Goal: Information Seeking & Learning: Learn about a topic

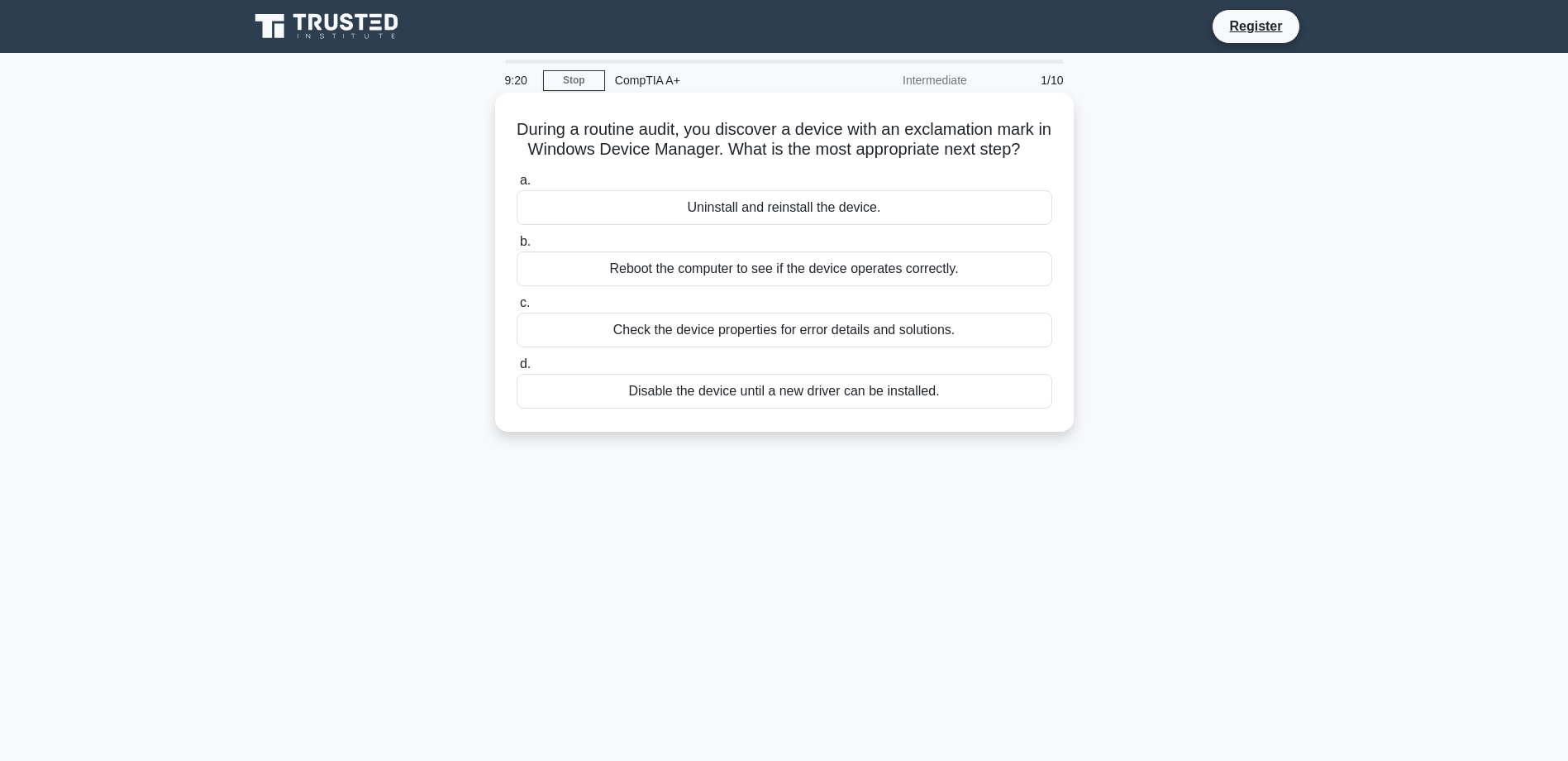
click at [837, 345] on div "Check the device properties for error details and solutions." at bounding box center [784, 330] width 535 height 35
click at [516, 308] on input "c. Check the device properties for error details and solutions." at bounding box center [516, 302] width 0 height 11
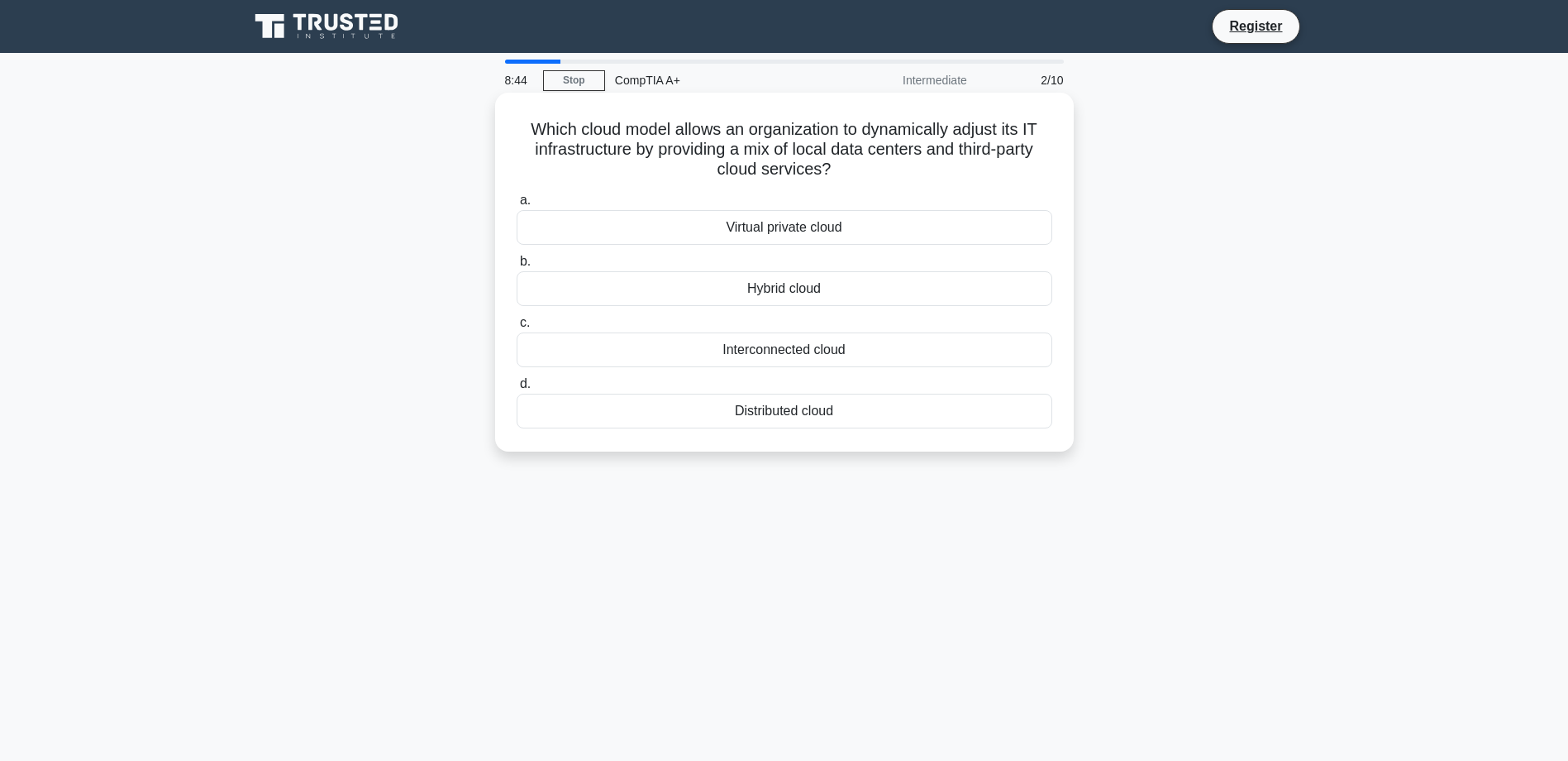
click at [766, 229] on div "Virtual private cloud" at bounding box center [784, 227] width 535 height 35
click at [516, 206] on input "a. Virtual private cloud" at bounding box center [516, 200] width 0 height 11
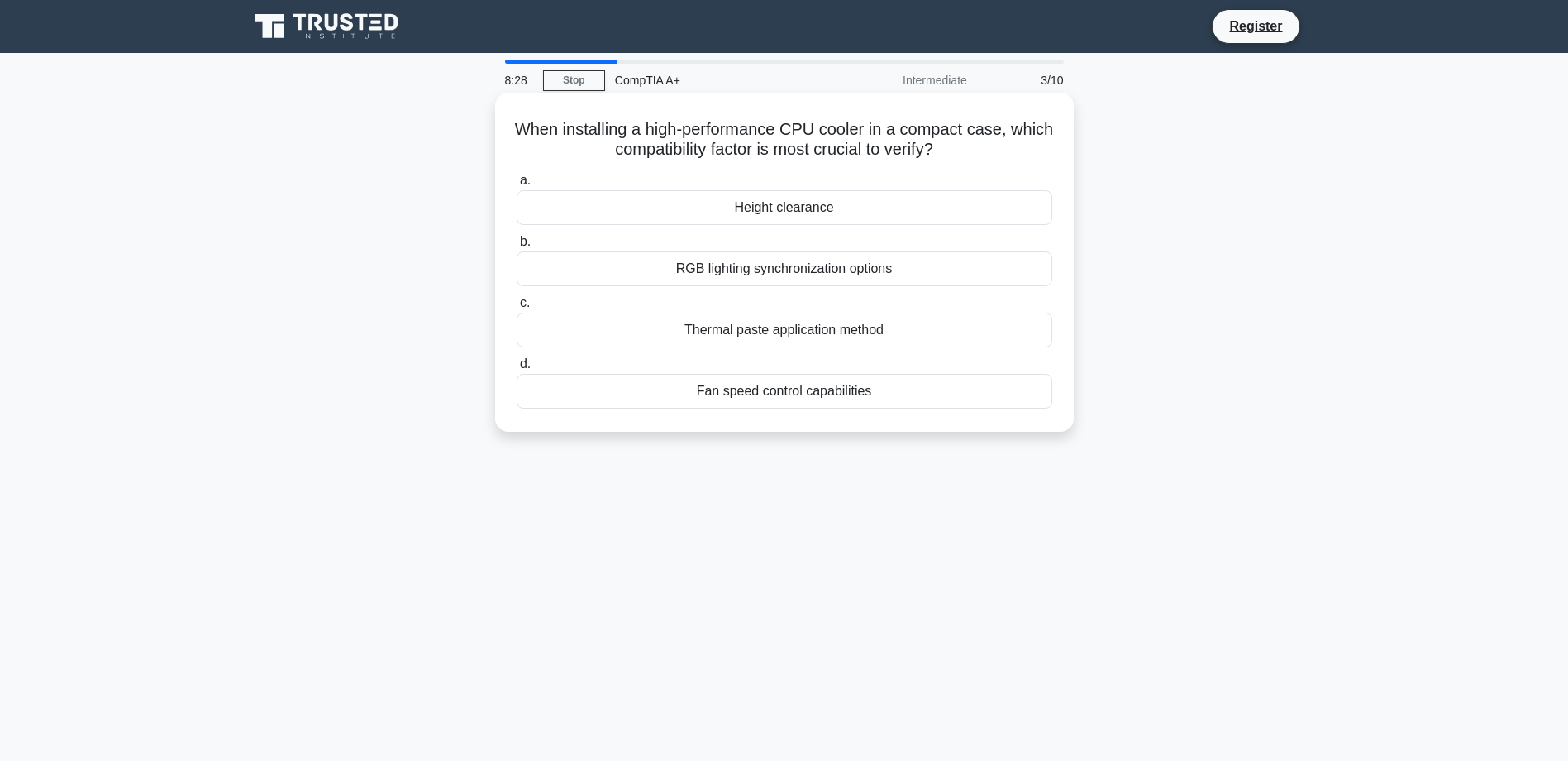
click at [759, 401] on div "Fan speed control capabilities" at bounding box center [784, 391] width 535 height 35
click at [516, 369] on input "d. Fan speed control capabilities" at bounding box center [516, 364] width 0 height 11
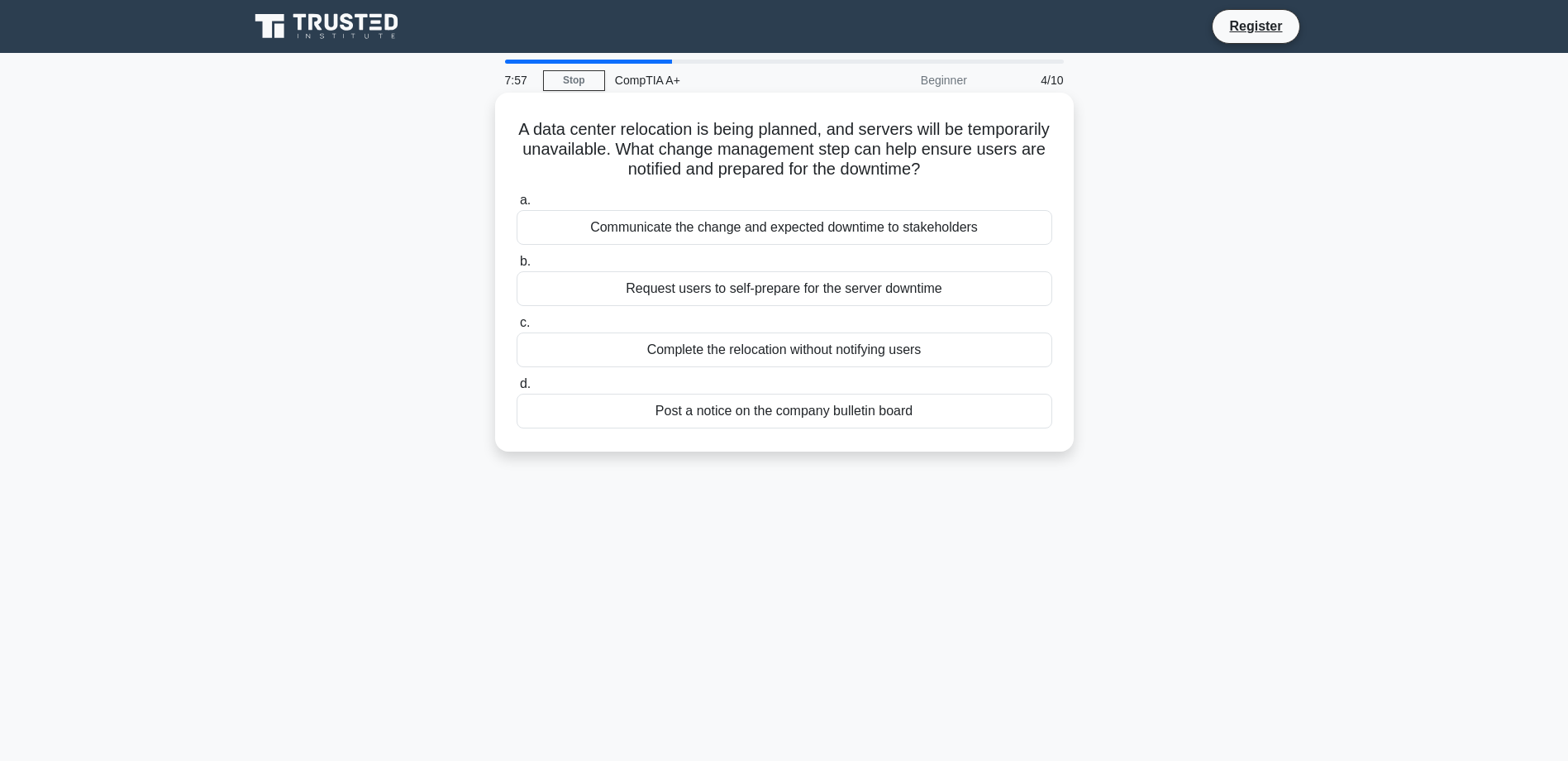
click at [757, 352] on div "Complete the relocation without notifying users" at bounding box center [784, 349] width 535 height 35
click at [516, 328] on input "c. Complete the relocation without notifying users" at bounding box center [516, 322] width 0 height 11
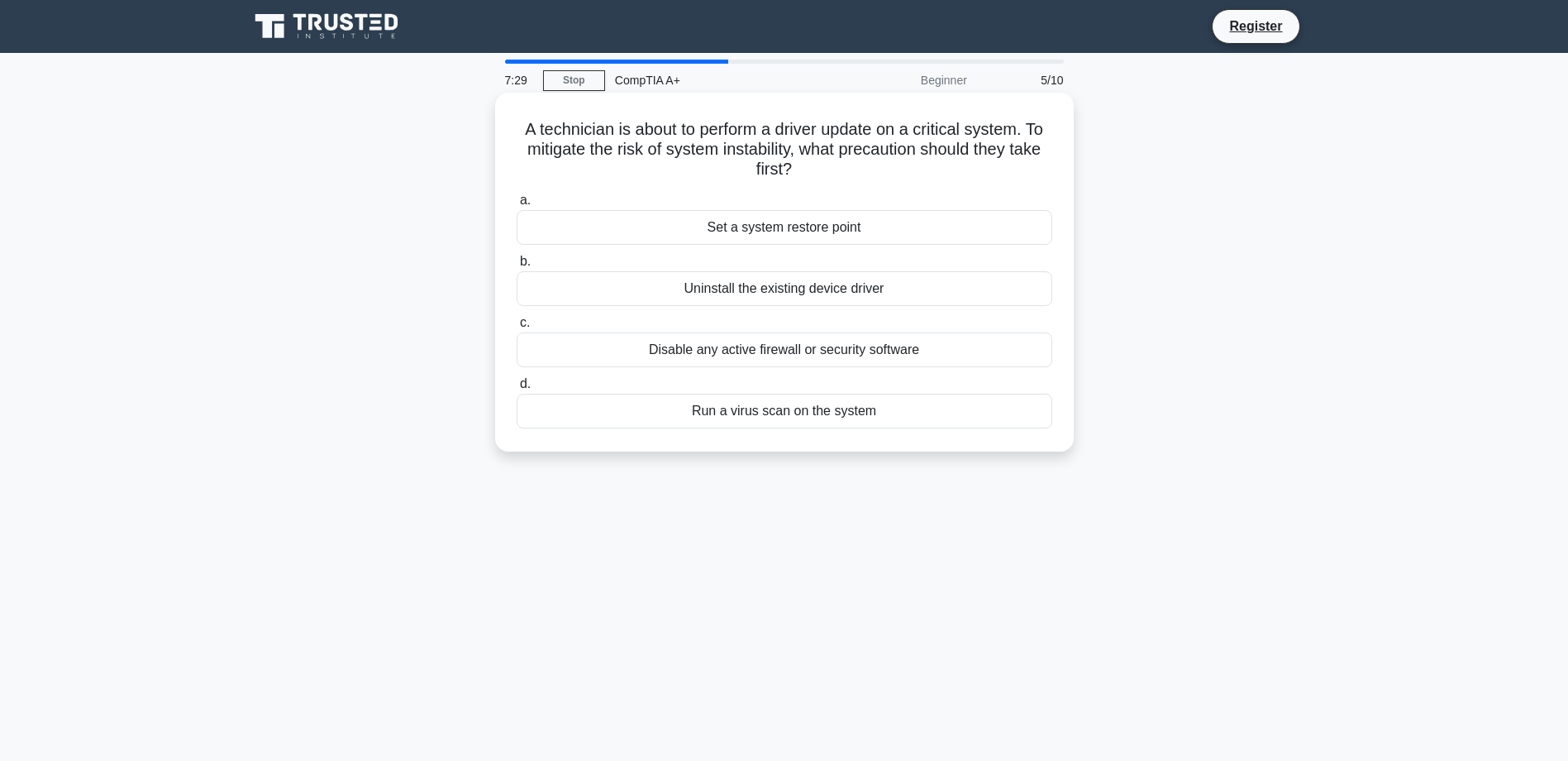
click at [744, 233] on div "Set a system restore point" at bounding box center [784, 227] width 535 height 35
click at [516, 206] on input "a. Set a system restore point" at bounding box center [516, 200] width 0 height 11
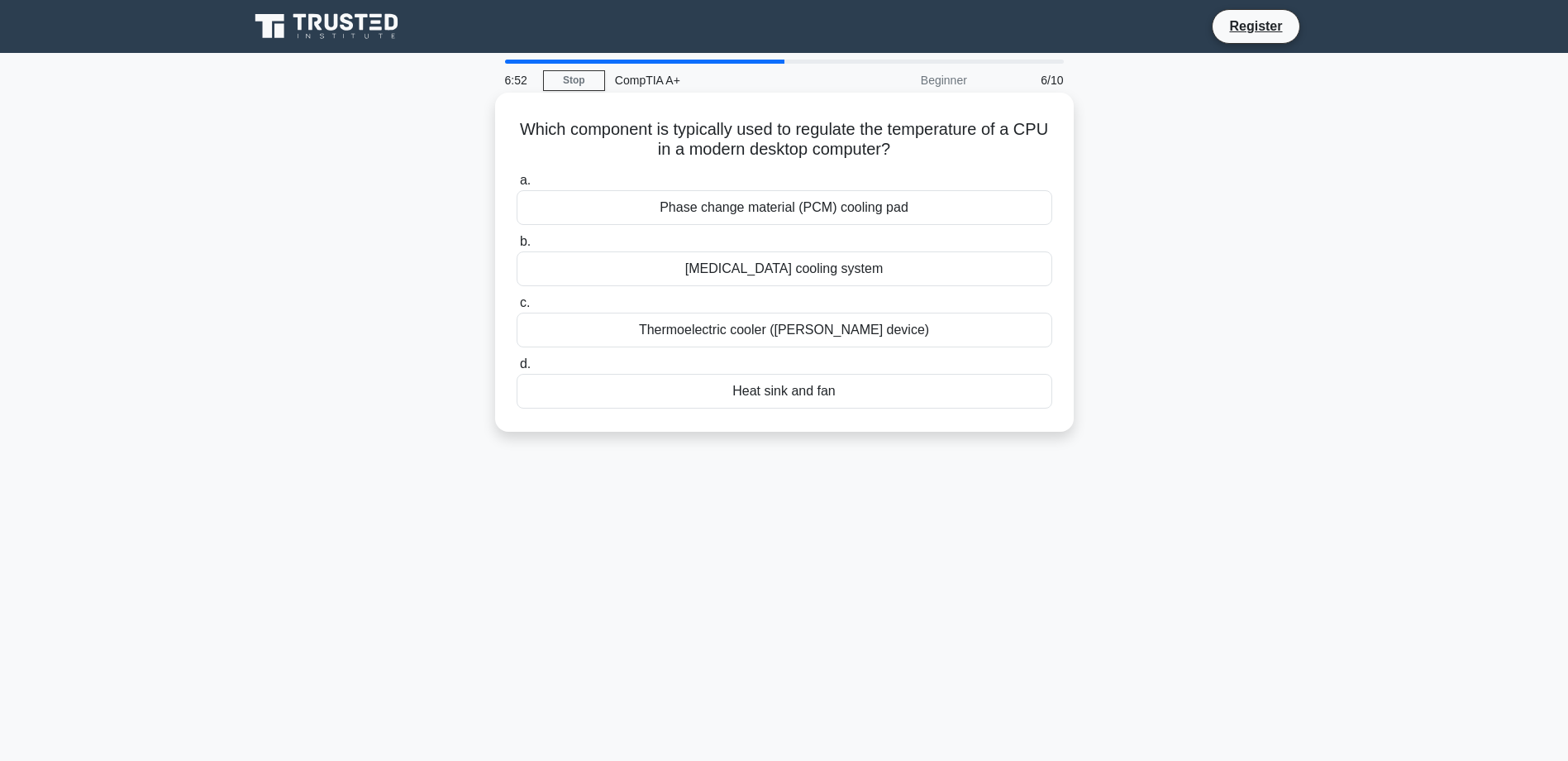
click at [772, 212] on div "Phase change material (PCM) cooling pad" at bounding box center [784, 207] width 535 height 35
click at [516, 186] on input "a. Phase change material (PCM) cooling pad" at bounding box center [516, 180] width 0 height 11
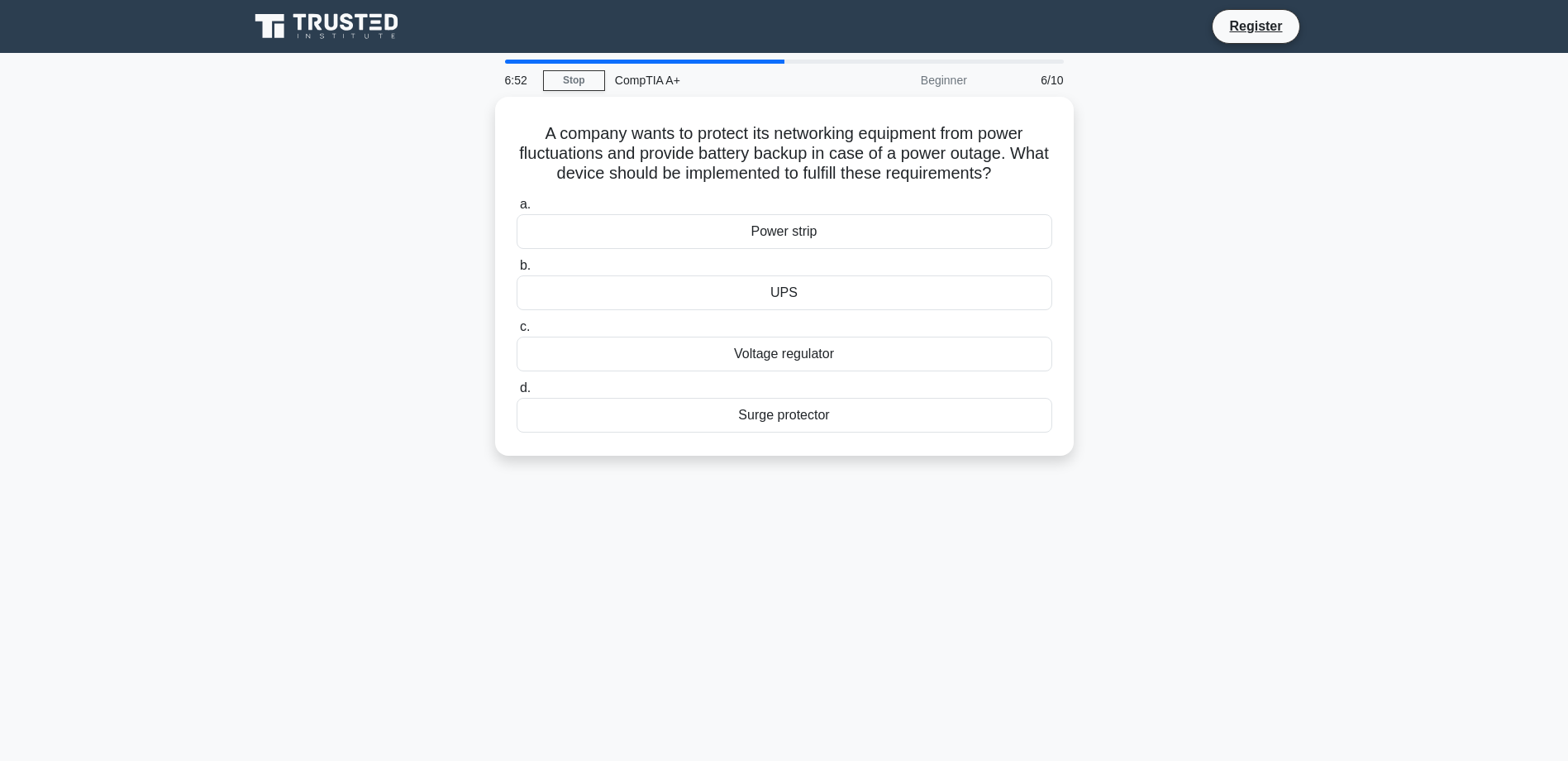
click at [772, 212] on label "a. Power strip" at bounding box center [784, 221] width 535 height 55
click at [516, 210] on input "a. Power strip" at bounding box center [516, 204] width 0 height 11
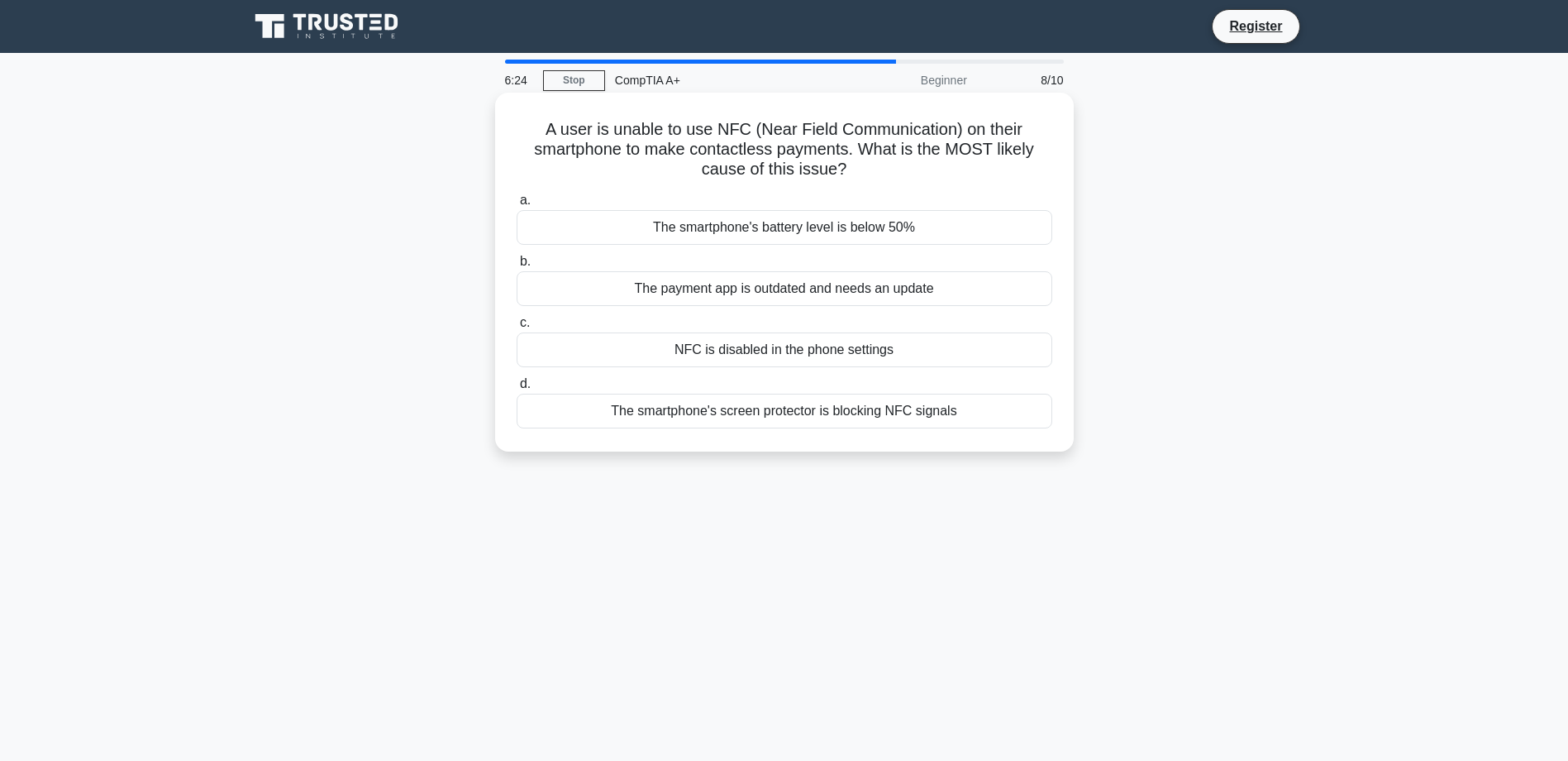
click at [755, 349] on div "NFC is disabled in the phone settings" at bounding box center [784, 349] width 535 height 35
click at [516, 328] on input "c. NFC is disabled in the phone settings" at bounding box center [516, 322] width 0 height 11
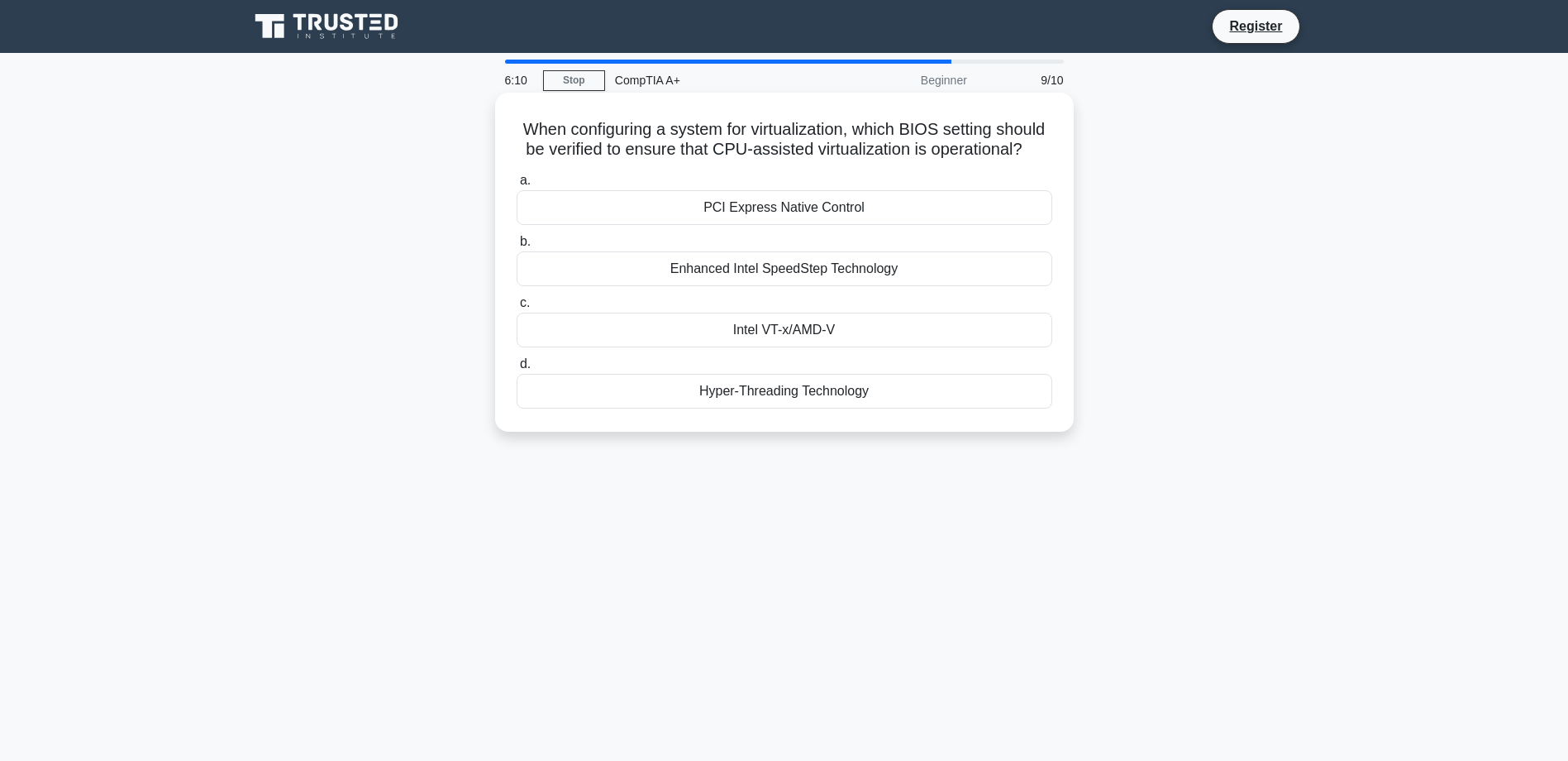
click at [766, 335] on div "Intel VT-x/AMD-V" at bounding box center [784, 330] width 535 height 35
drag, startPoint x: 766, startPoint y: 335, endPoint x: 737, endPoint y: 330, distance: 29.4
click at [737, 330] on div "Intel VT-x/AMD-V" at bounding box center [784, 330] width 535 height 35
click at [516, 308] on input "c. Intel VT-x/AMD-V" at bounding box center [516, 302] width 0 height 11
click at [796, 398] on div "Setting a BIOS password" at bounding box center [784, 391] width 535 height 35
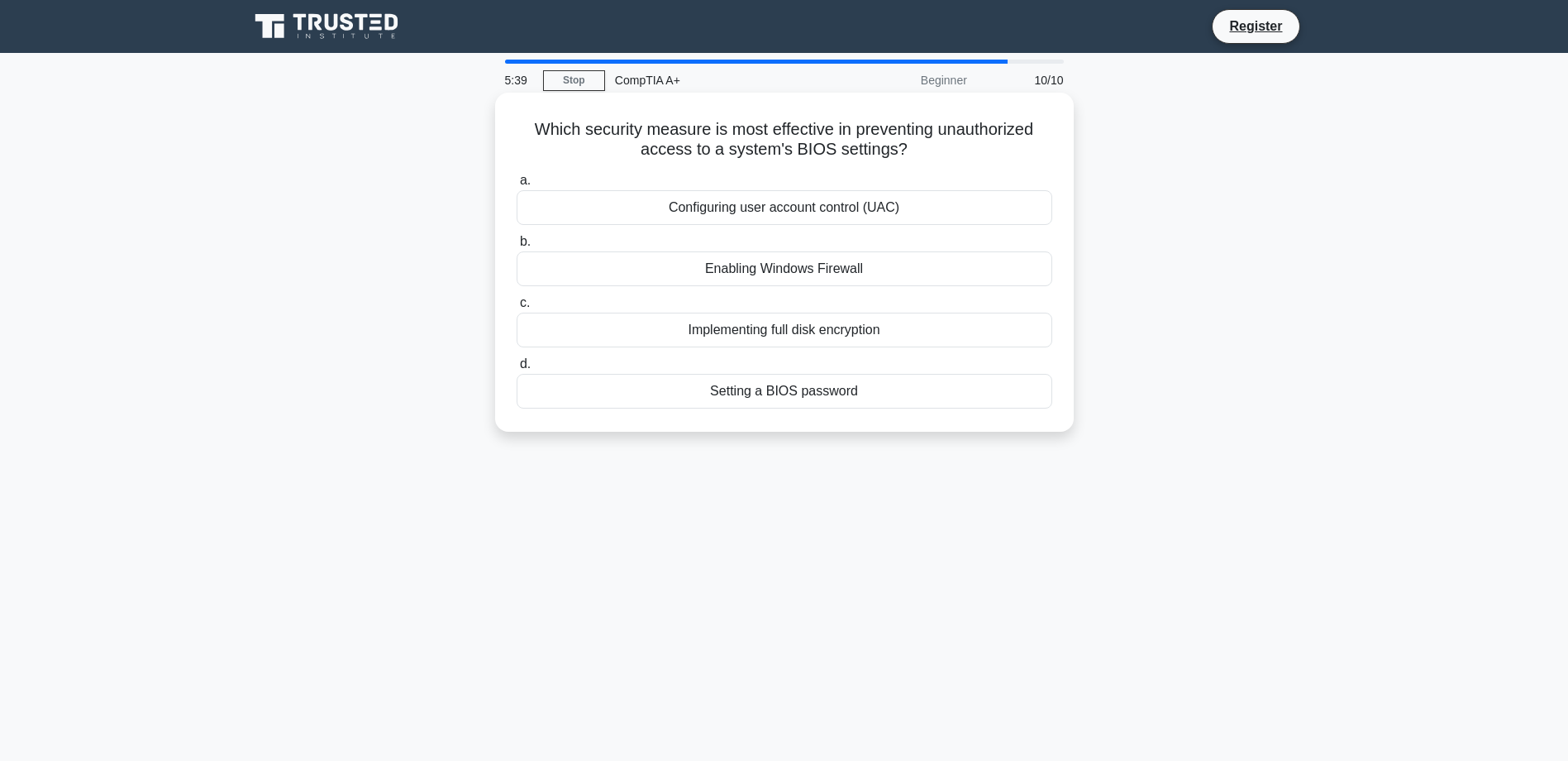
click at [516, 369] on input "d. Setting a BIOS password" at bounding box center [516, 364] width 0 height 11
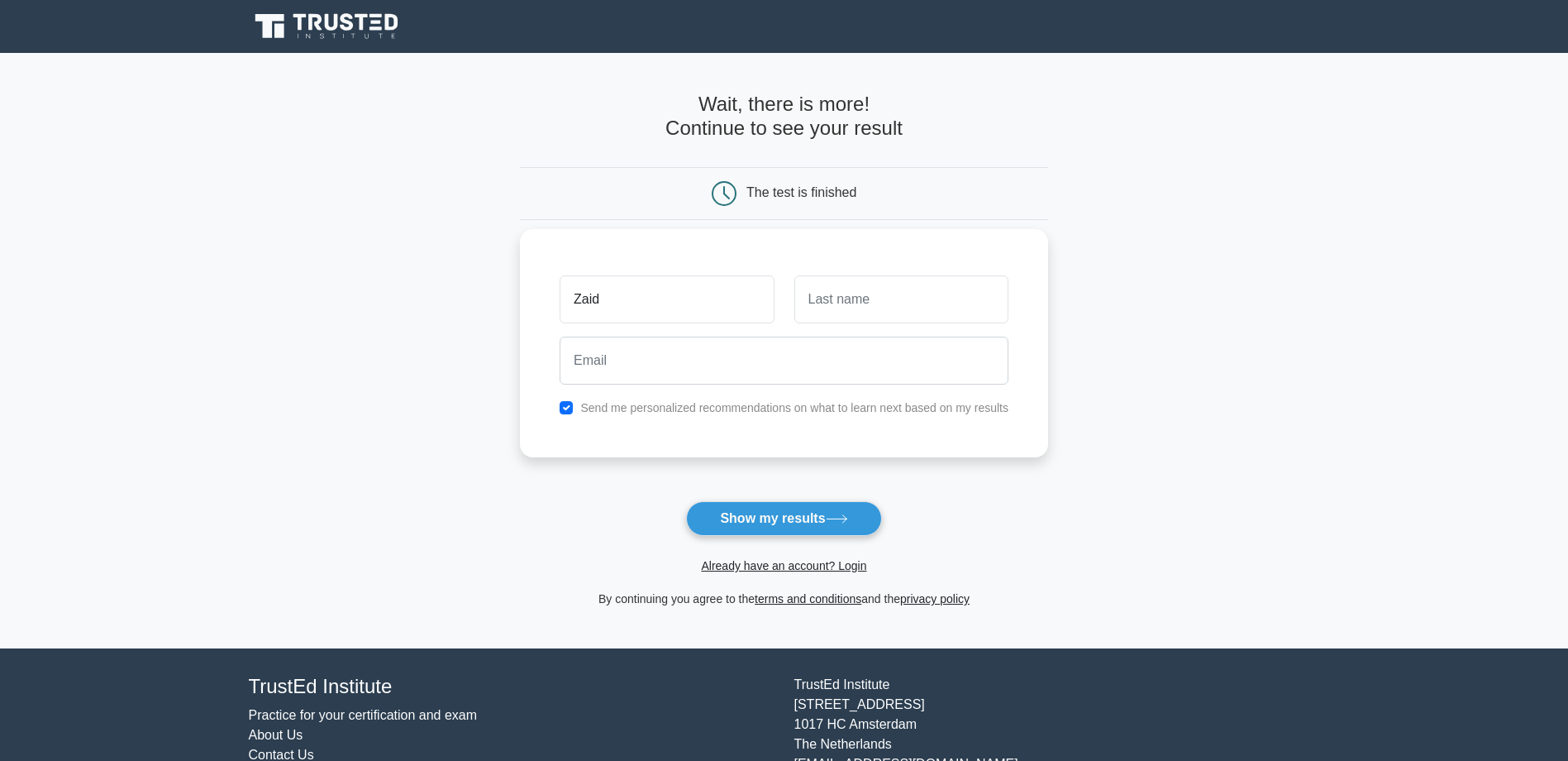
type input "Zaid"
drag, startPoint x: 887, startPoint y: 318, endPoint x: 879, endPoint y: 314, distance: 8.9
click at [887, 317] on input "text" at bounding box center [901, 299] width 214 height 48
type input "alotaibi"
click at [662, 359] on input "email" at bounding box center [784, 361] width 449 height 48
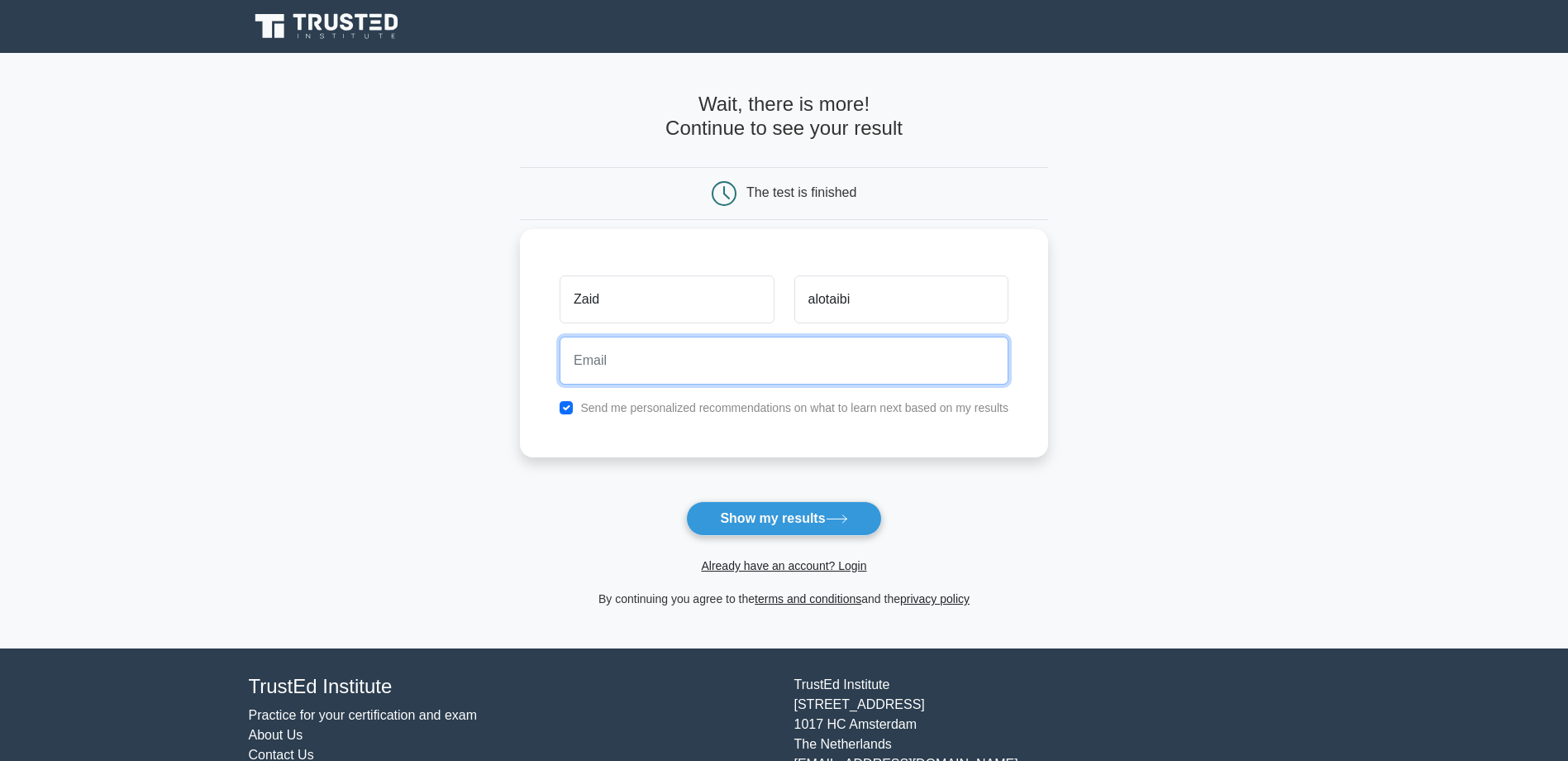
type input "i.zaid7@gmail.com"
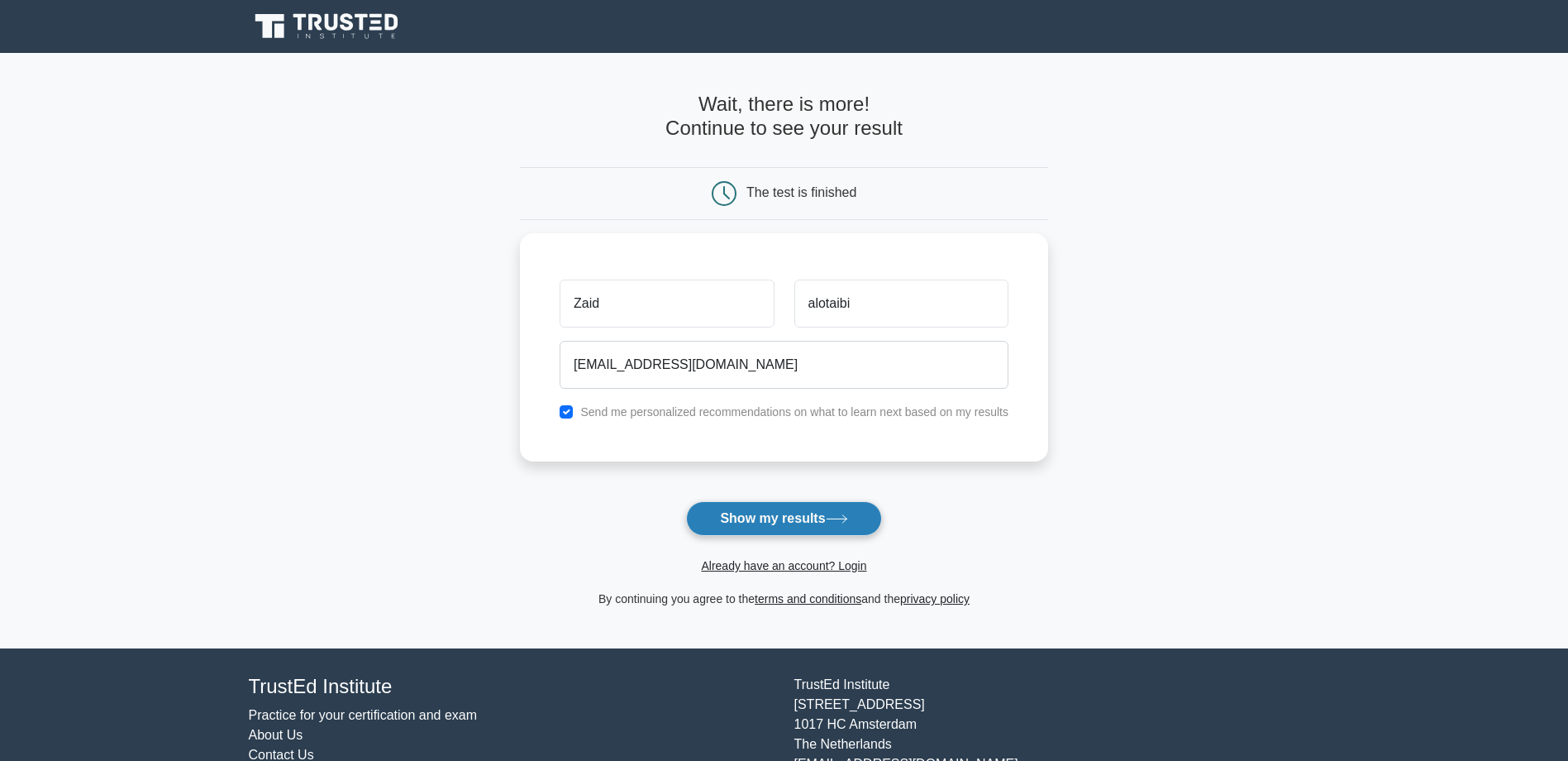
click at [760, 520] on button "Show my results" at bounding box center [783, 518] width 195 height 35
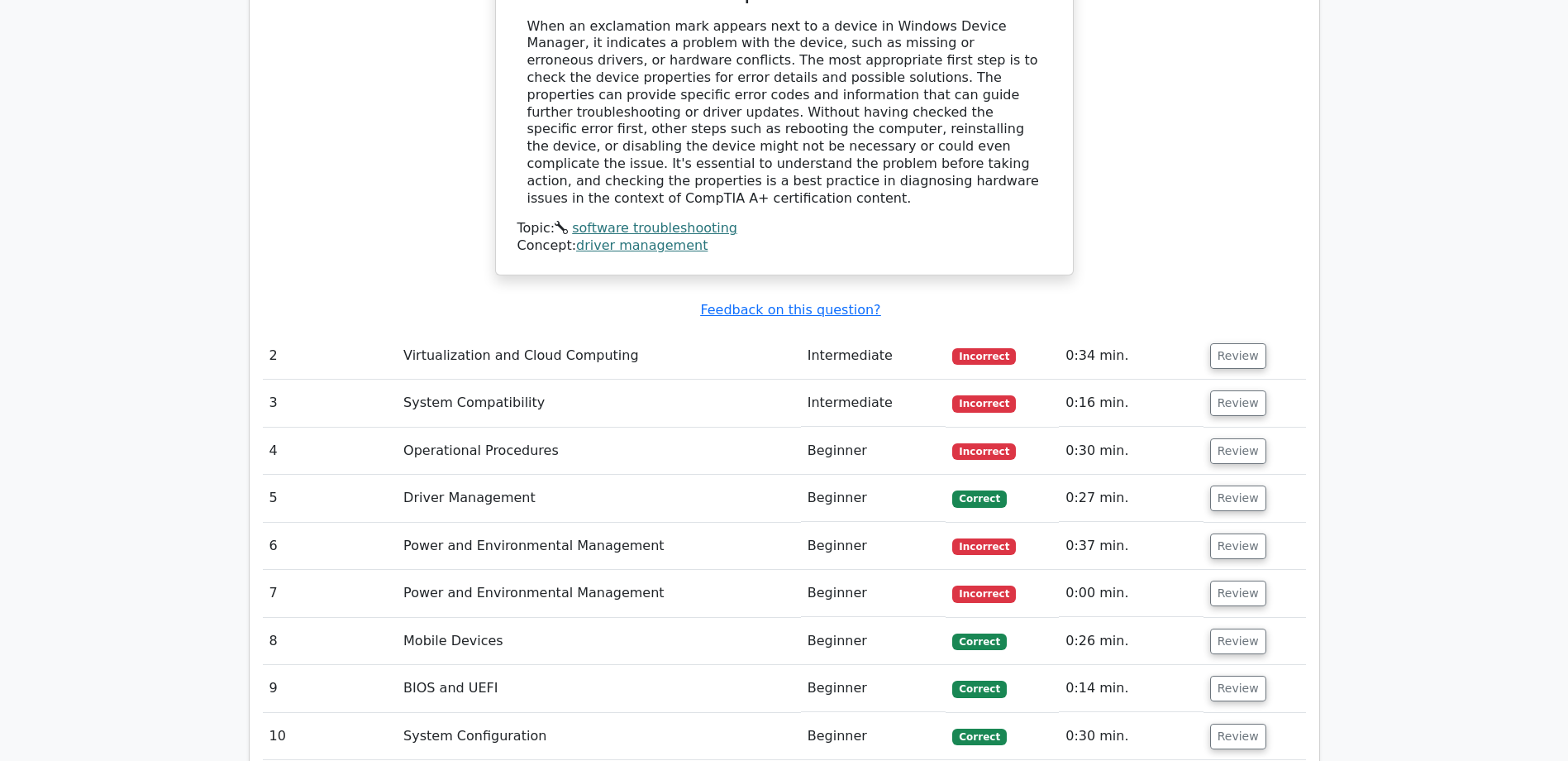
scroll to position [1920, 0]
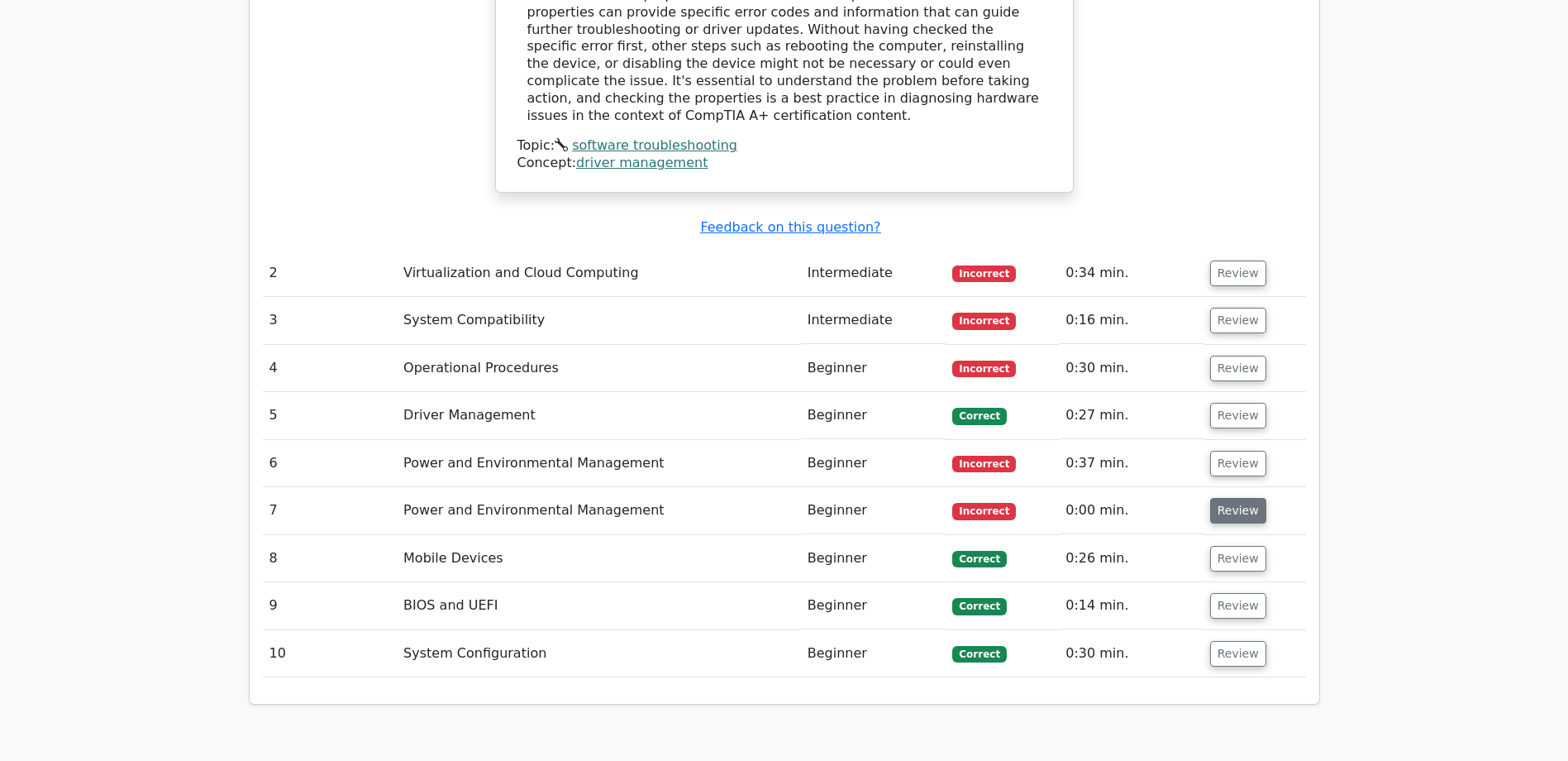
click at [1224, 498] on button "Review" at bounding box center [1238, 511] width 57 height 26
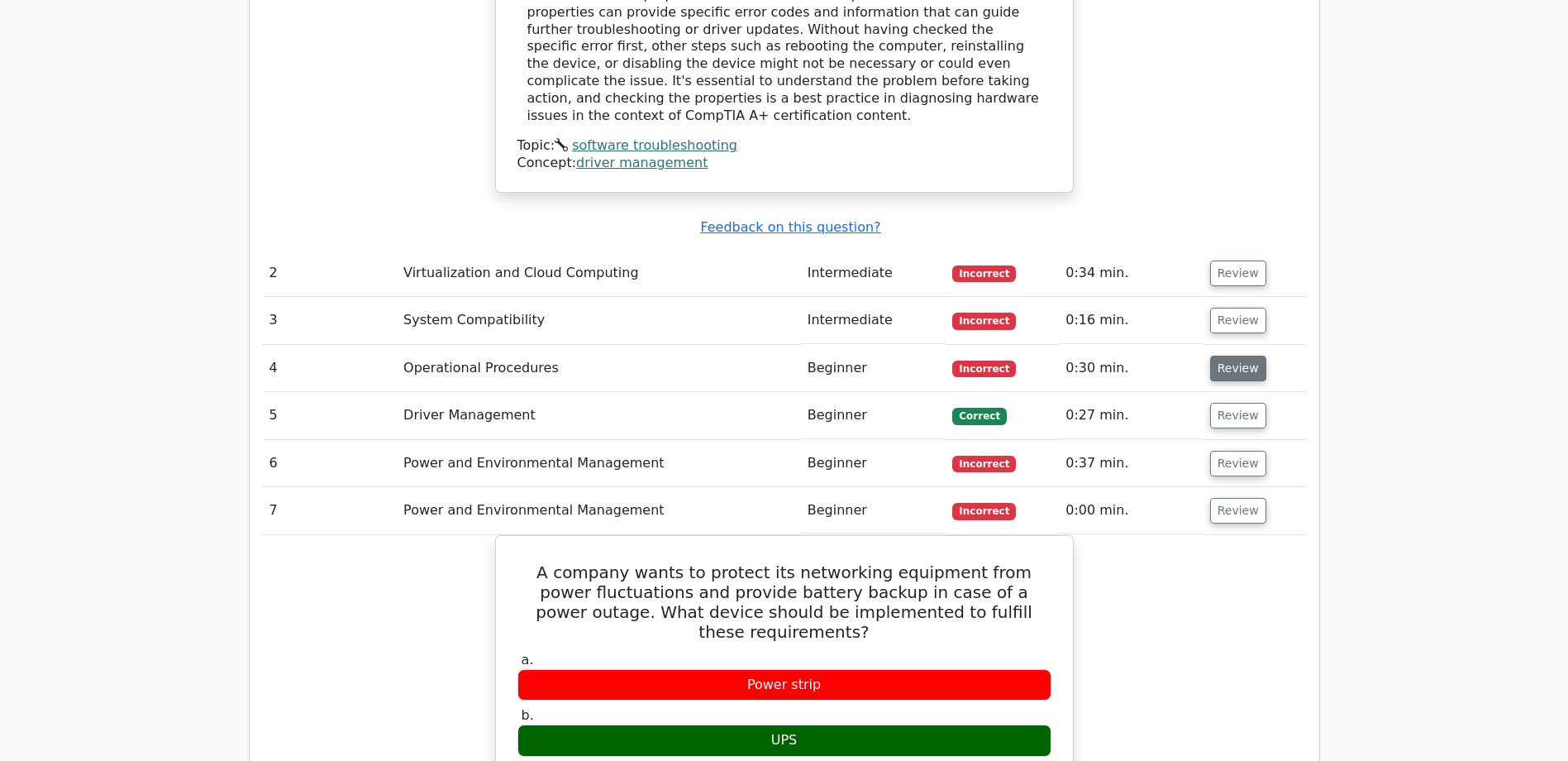
click at [1210, 355] on button "Review" at bounding box center [1238, 368] width 57 height 26
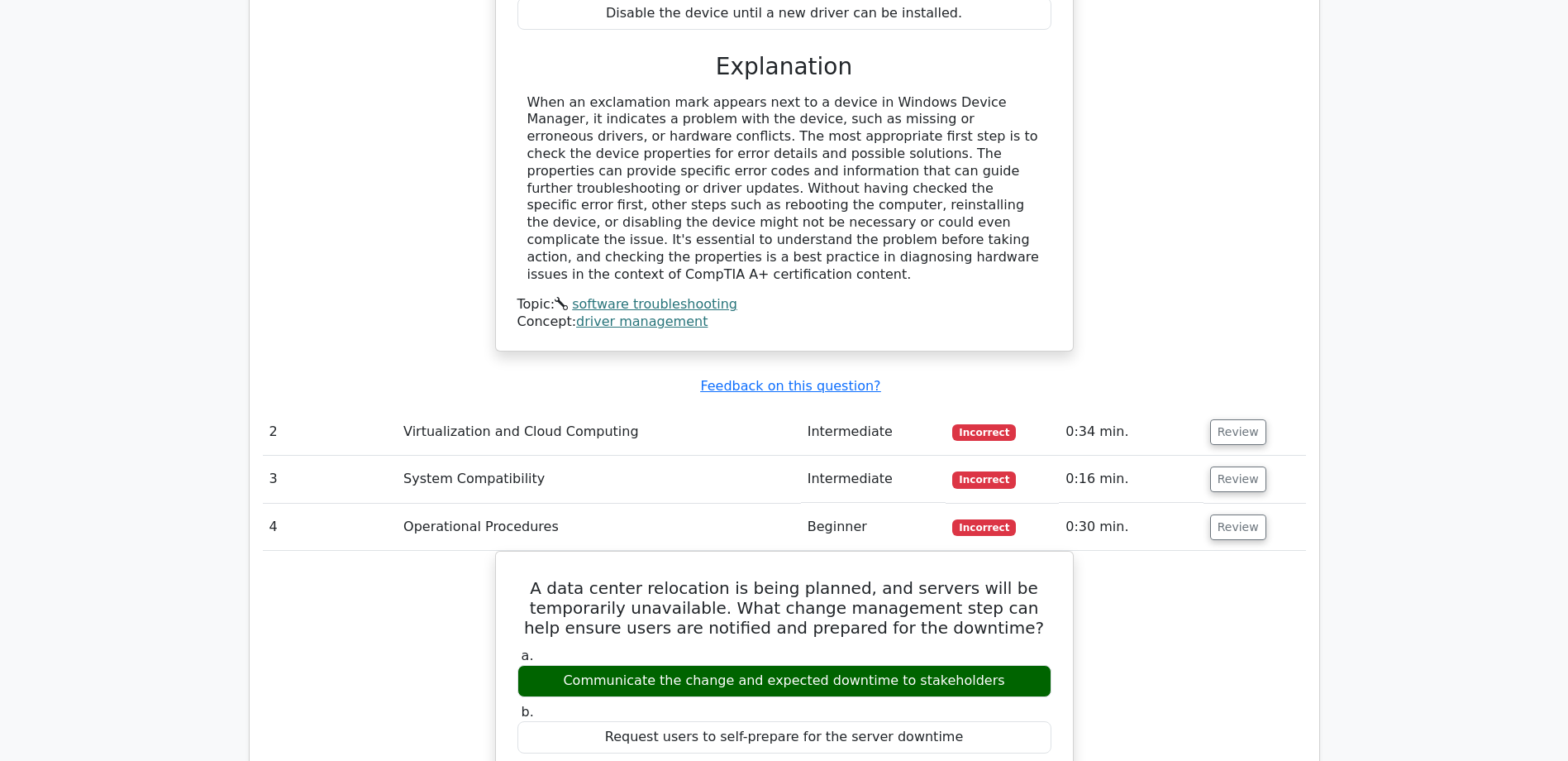
scroll to position [1755, 0]
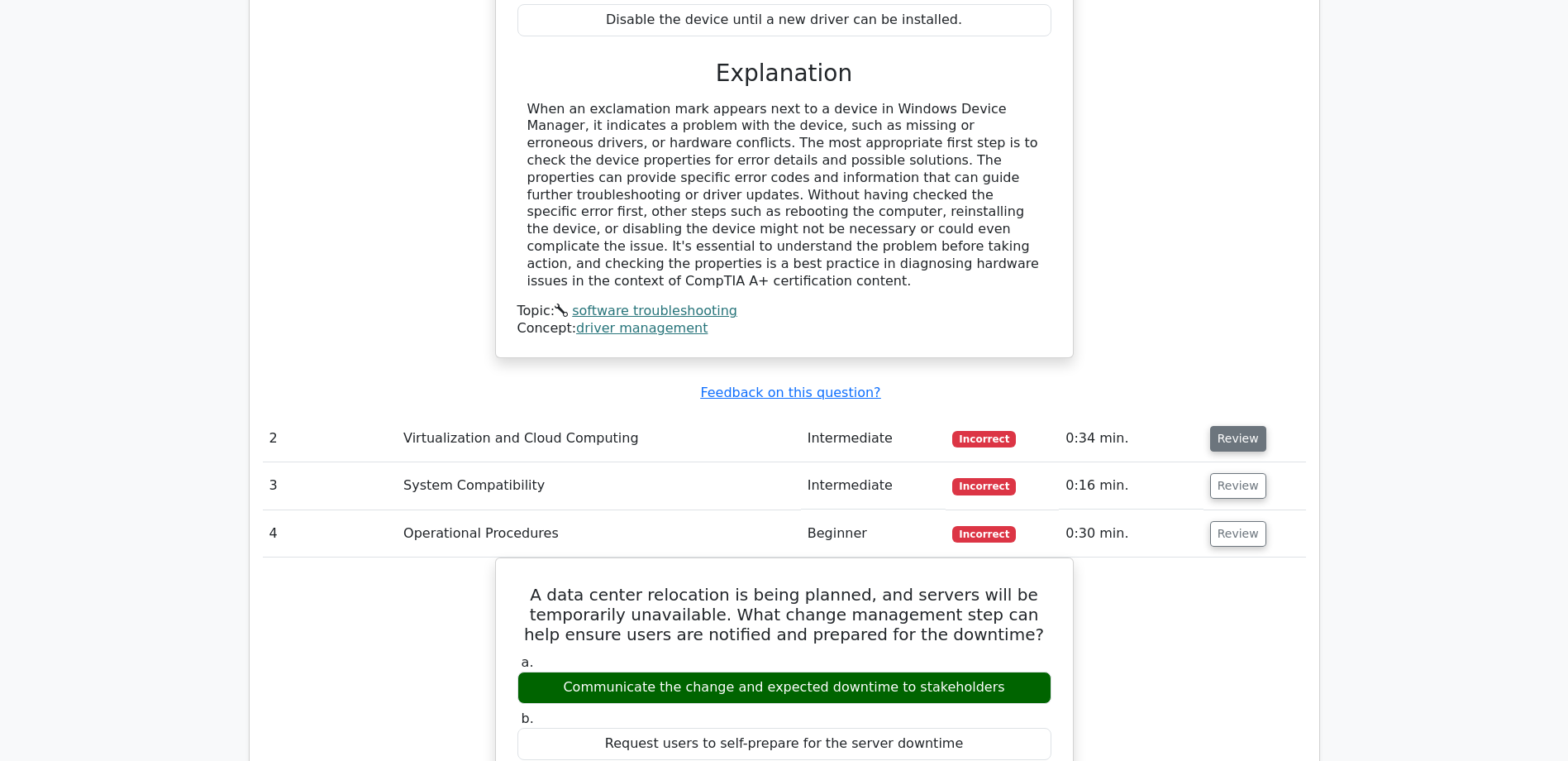
click at [1222, 426] on button "Review" at bounding box center [1238, 439] width 57 height 26
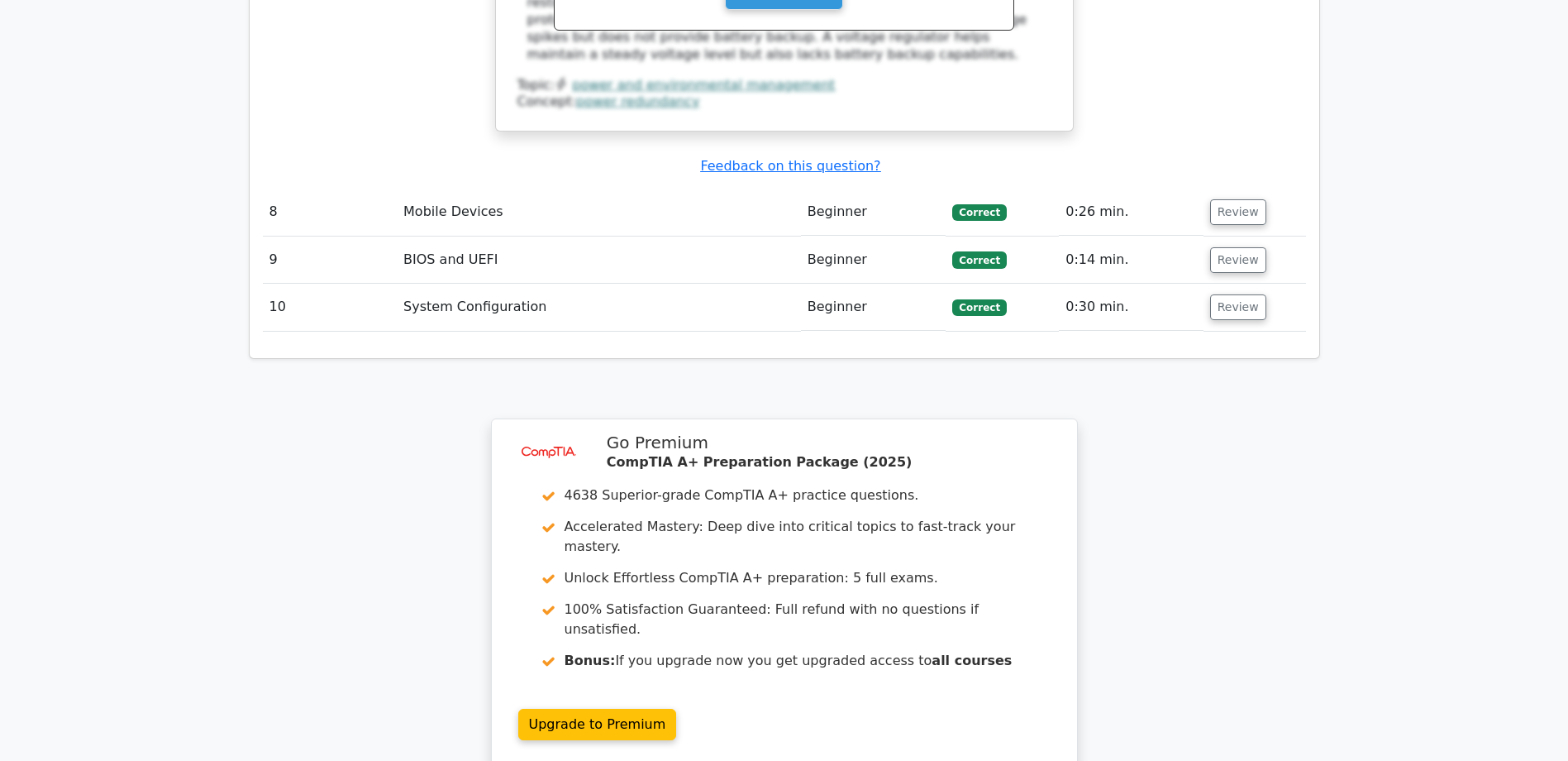
scroll to position [4702, 0]
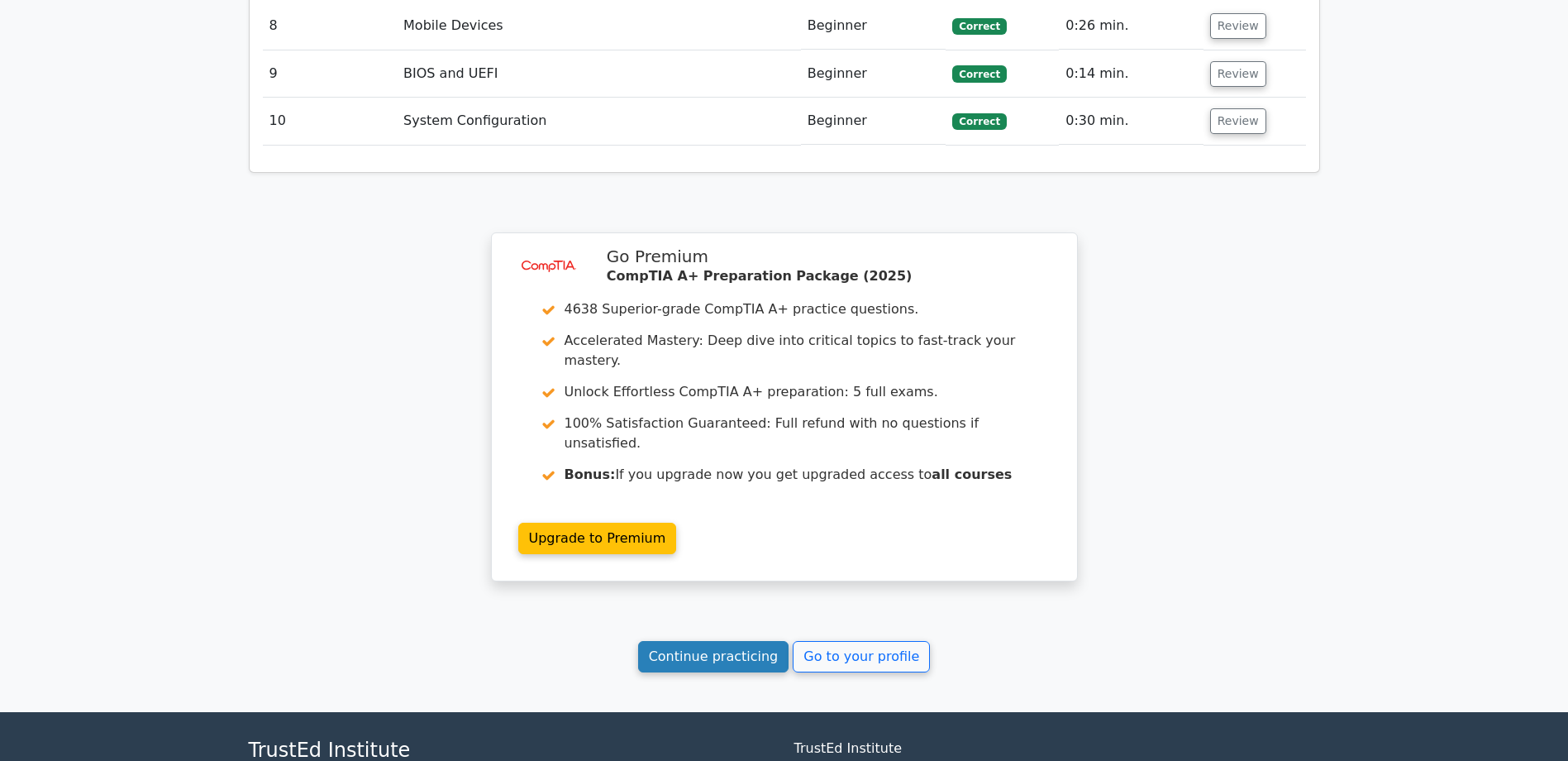
click at [728, 641] on link "Continue practicing" at bounding box center [714, 656] width 152 height 32
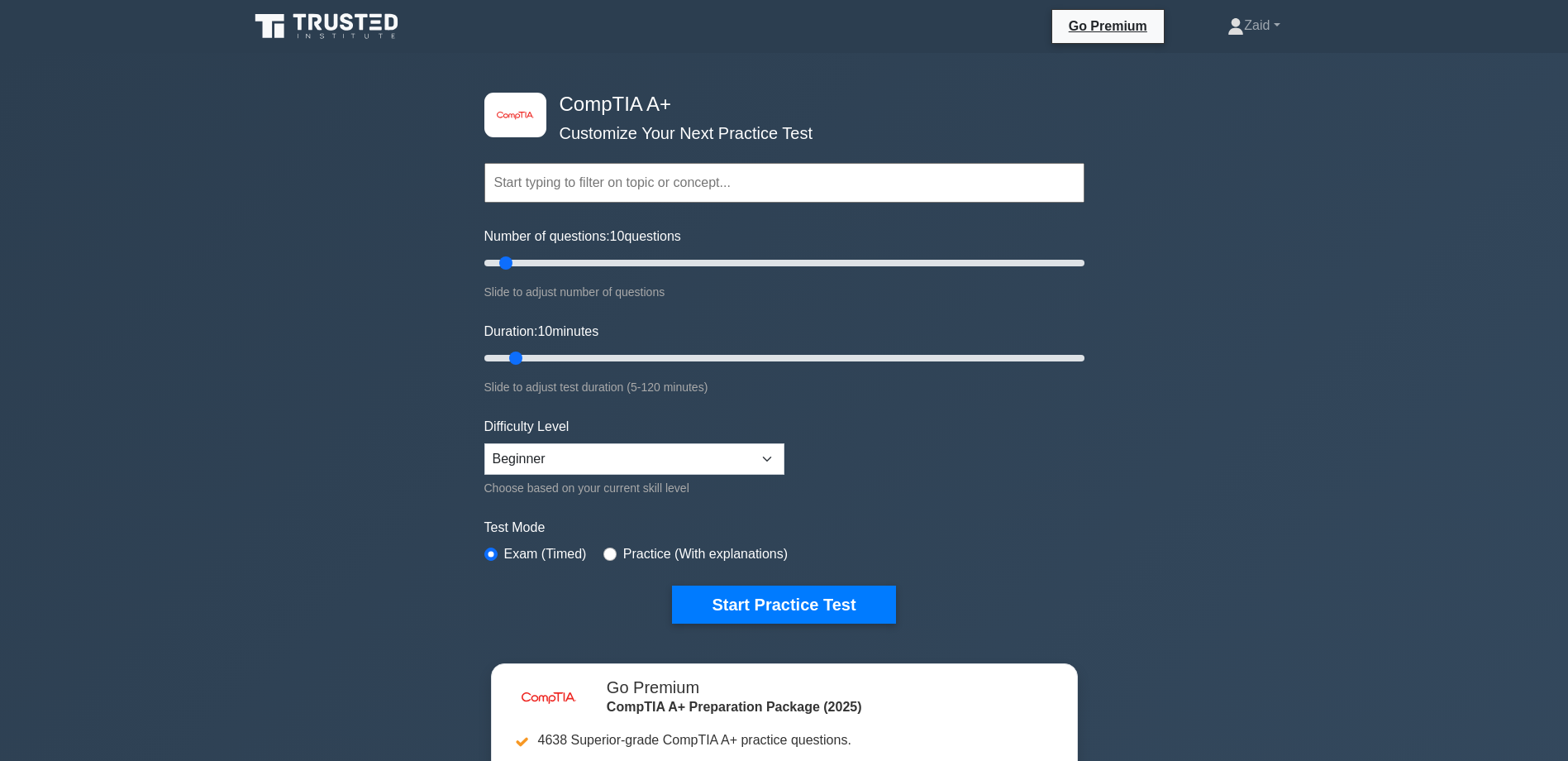
drag, startPoint x: 747, startPoint y: 608, endPoint x: 990, endPoint y: 404, distance: 317.3
click at [990, 404] on form "Topics Hardware Operating Systems Networking Security Troubleshooting Mobile De…" at bounding box center [784, 368] width 600 height 511
click at [772, 459] on select "Beginner Intermediate Expert" at bounding box center [634, 459] width 300 height 32
drag, startPoint x: 784, startPoint y: 603, endPoint x: 903, endPoint y: 498, distance: 158.7
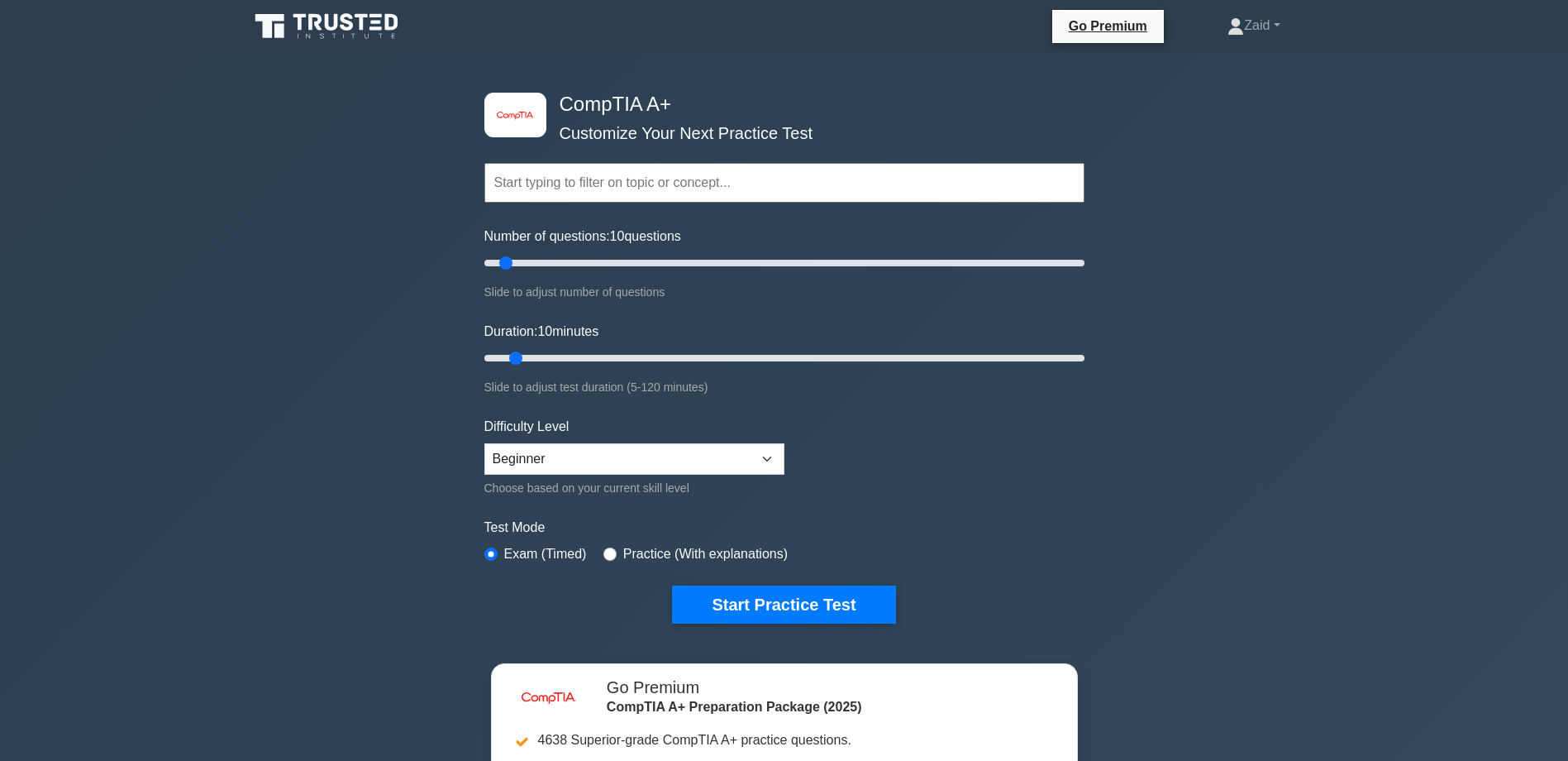
click at [903, 498] on form "Topics Hardware Operating Systems Networking Security Troubleshooting Mobile De…" at bounding box center [784, 368] width 600 height 511
click at [575, 187] on input "text" at bounding box center [784, 182] width 600 height 39
click at [375, 244] on div "image/svg+xml CompTIA A+ Customize Your Next Practice Test Topics Hardware Oper…" at bounding box center [784, 524] width 1568 height 942
click at [747, 610] on button "Start Practice Test" at bounding box center [783, 605] width 224 height 38
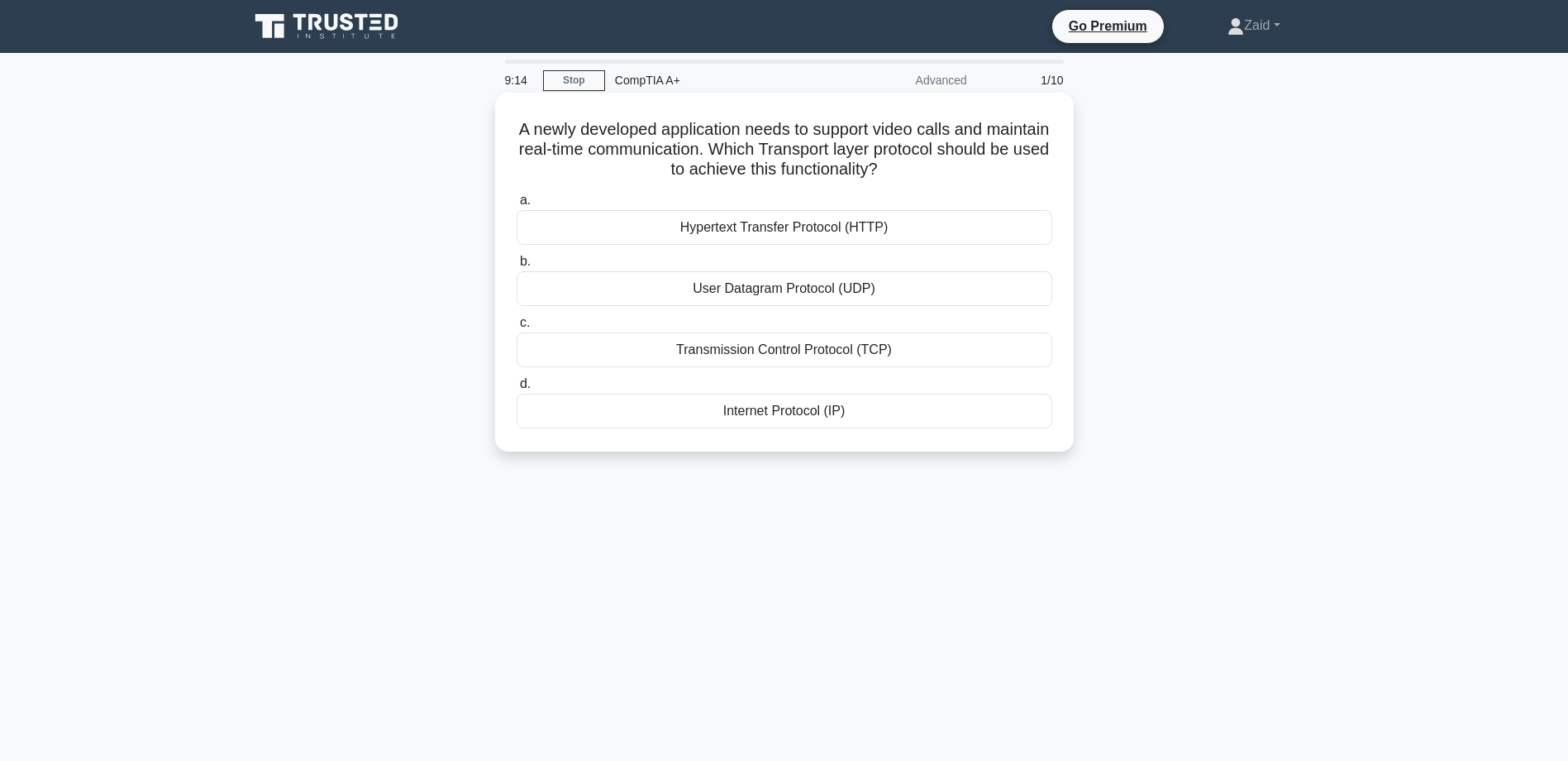
click at [776, 416] on div "Internet Protocol (IP)" at bounding box center [784, 411] width 535 height 35
click at [516, 390] on input "d. Internet Protocol (IP)" at bounding box center [516, 384] width 0 height 11
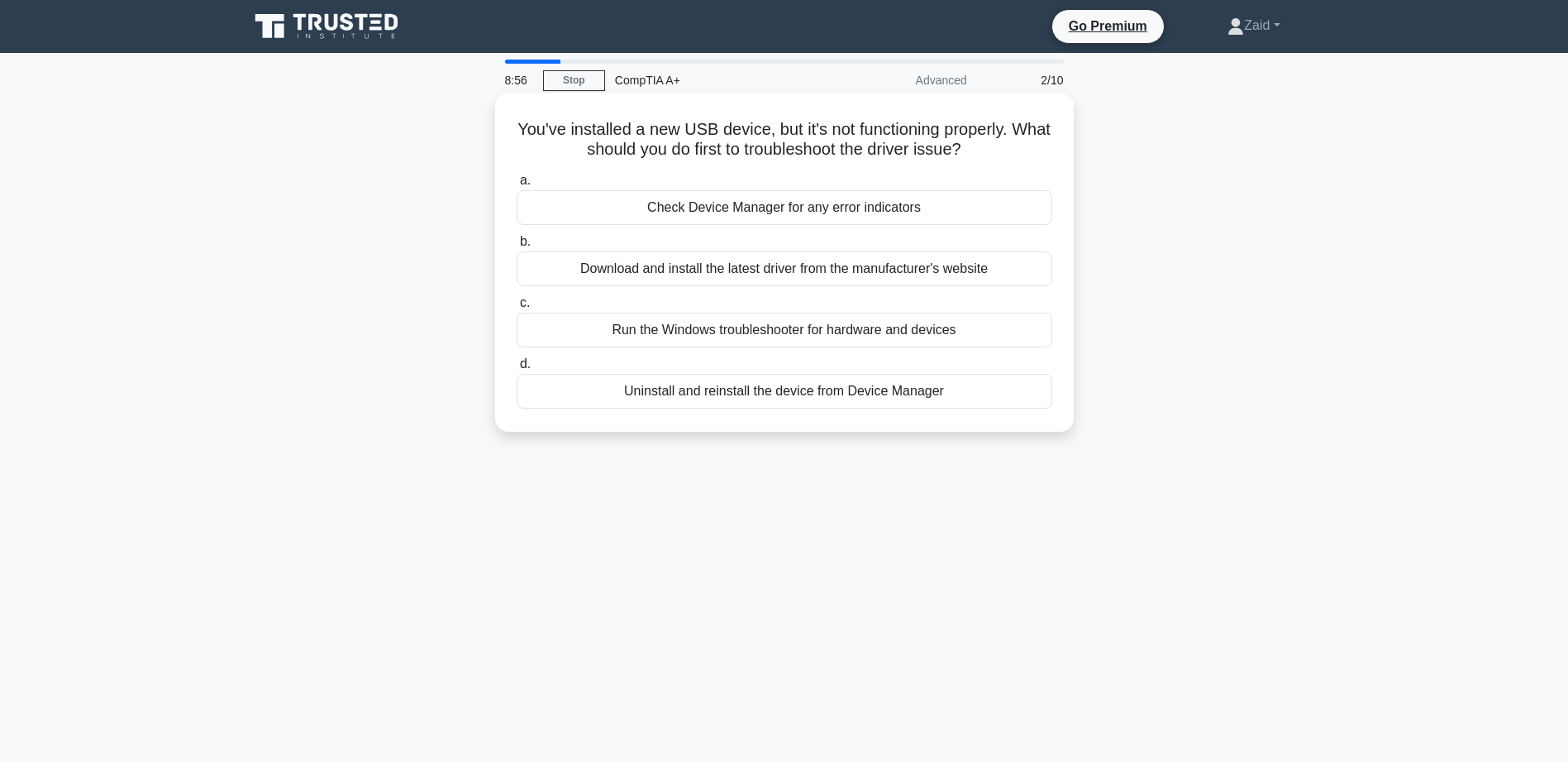
click at [732, 213] on div "Check Device Manager for any error indicators" at bounding box center [784, 207] width 535 height 35
click at [516, 186] on input "a. Check Device Manager for any error indicators" at bounding box center [516, 180] width 0 height 11
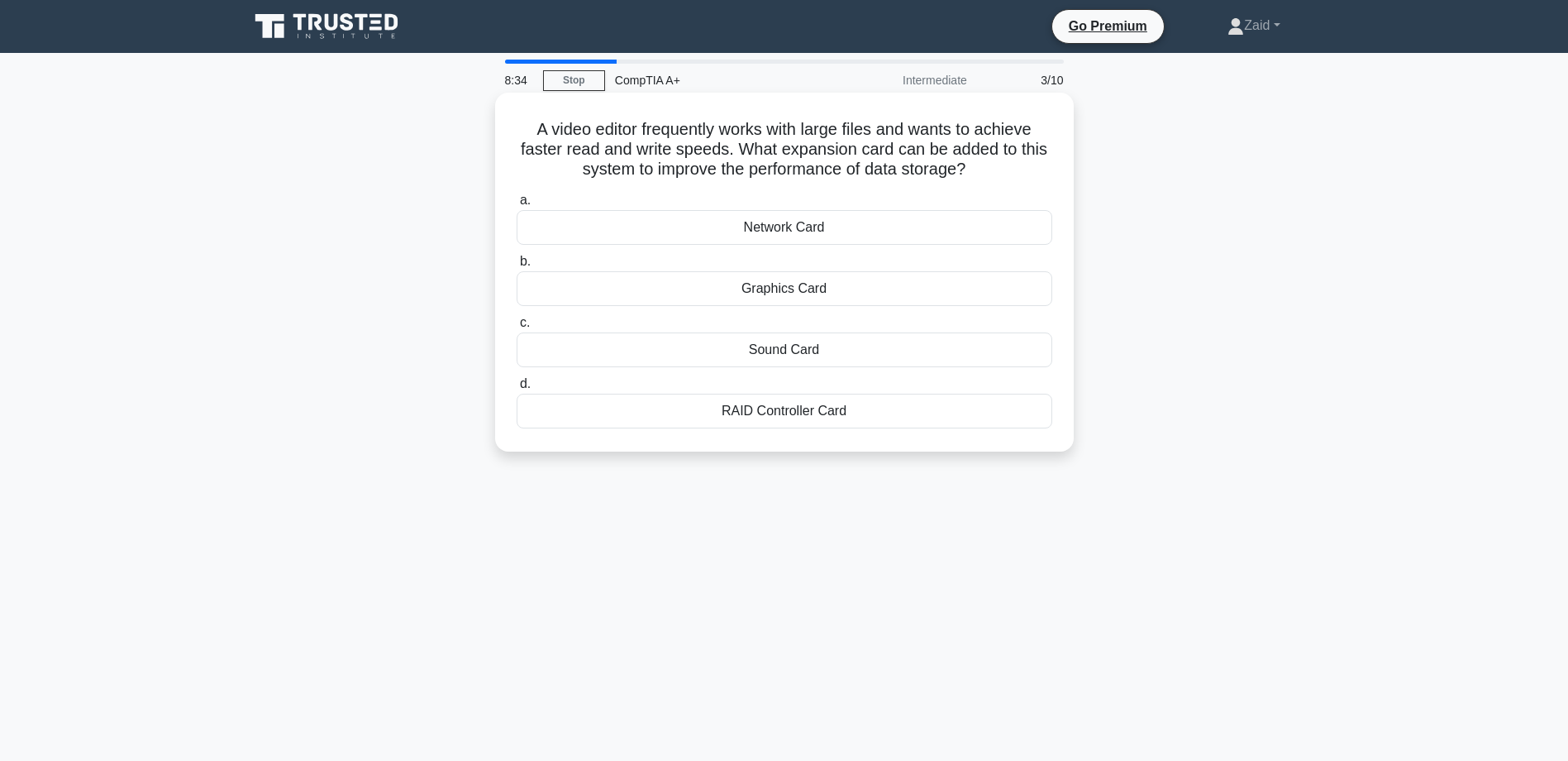
click at [768, 289] on div "Graphics Card" at bounding box center [784, 289] width 535 height 35
click at [516, 267] on input "b. Graphics Card" at bounding box center [516, 261] width 0 height 11
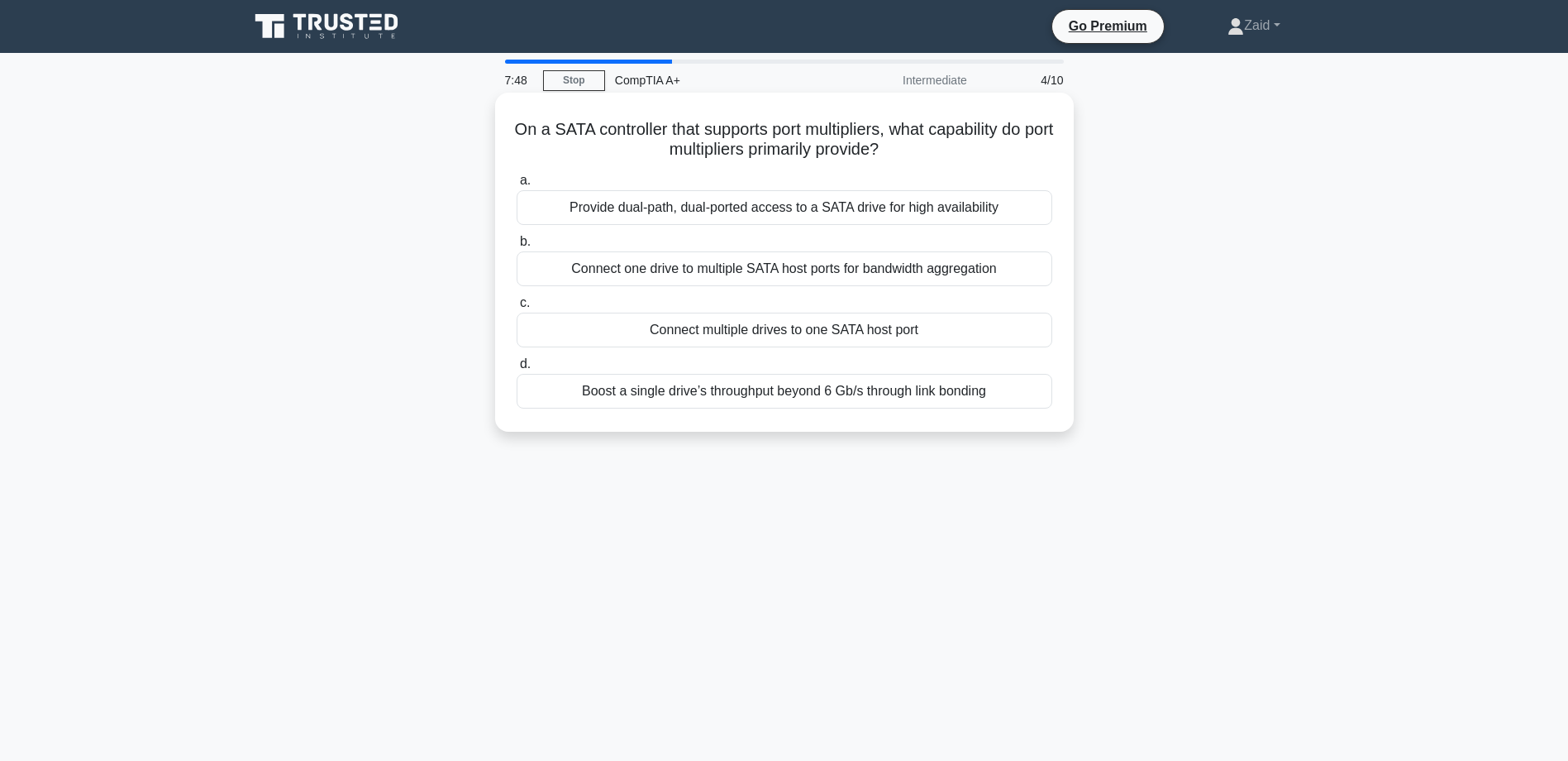
click at [725, 326] on div "Connect multiple drives to one SATA host port" at bounding box center [784, 330] width 535 height 35
click at [516, 308] on input "c. Connect multiple drives to one SATA host port" at bounding box center [516, 302] width 0 height 11
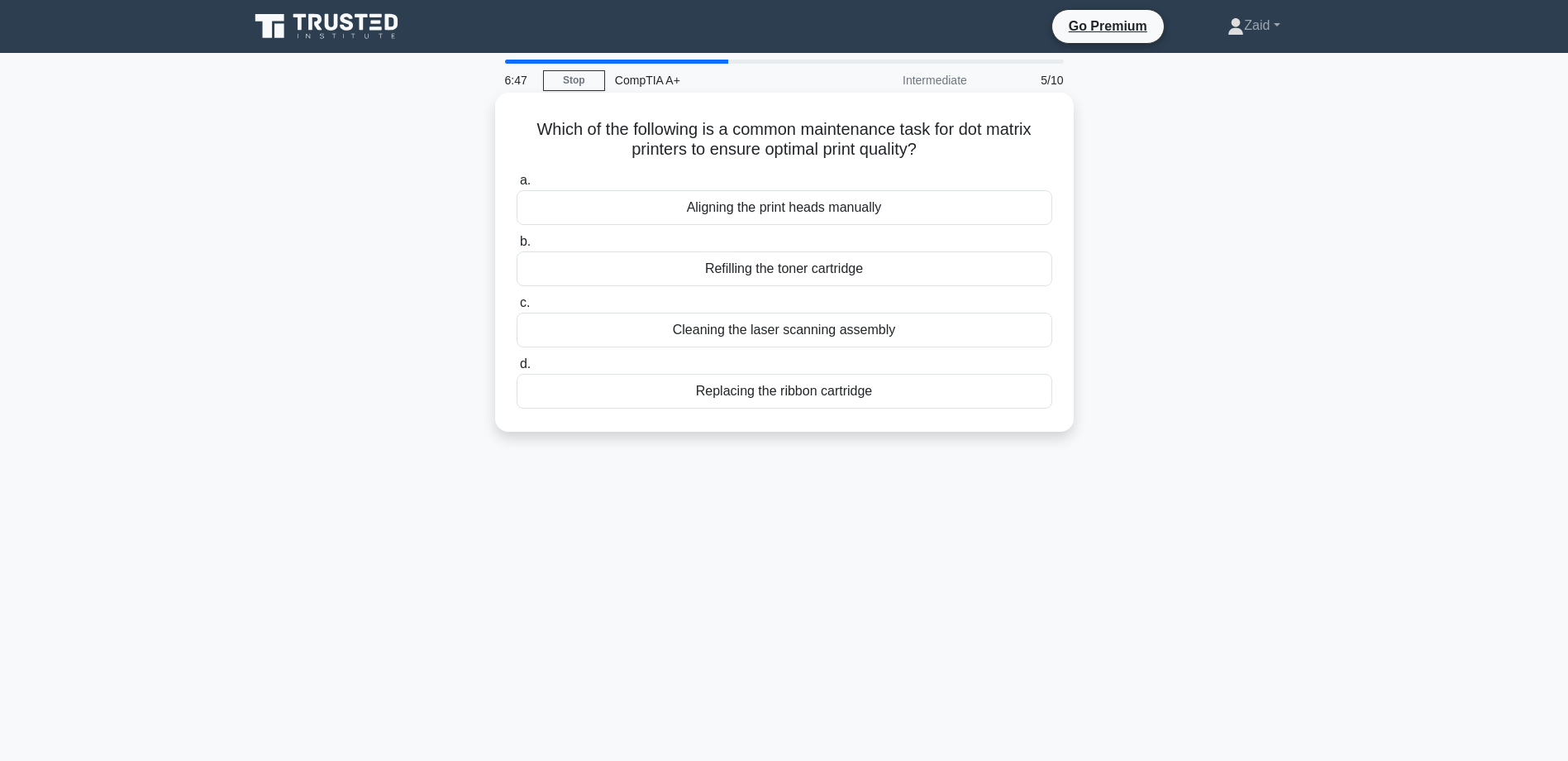
click at [762, 206] on div "Aligning the print heads manually" at bounding box center [784, 207] width 535 height 35
click at [516, 186] on input "a. Aligning the print heads manually" at bounding box center [516, 180] width 0 height 11
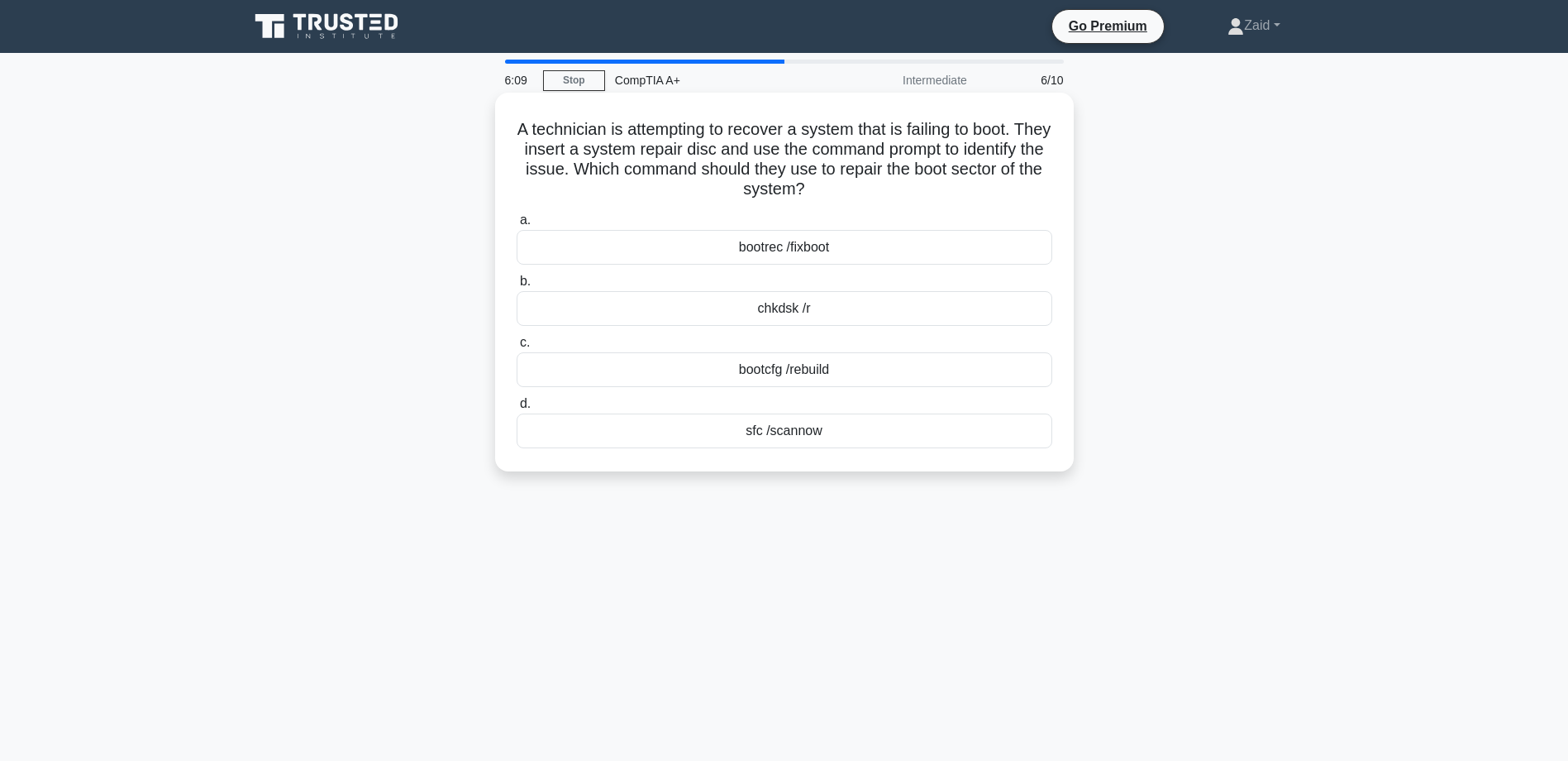
click at [773, 310] on div "chkdsk /r" at bounding box center [784, 308] width 535 height 35
click at [516, 287] on input "b. chkdsk /r" at bounding box center [516, 281] width 0 height 11
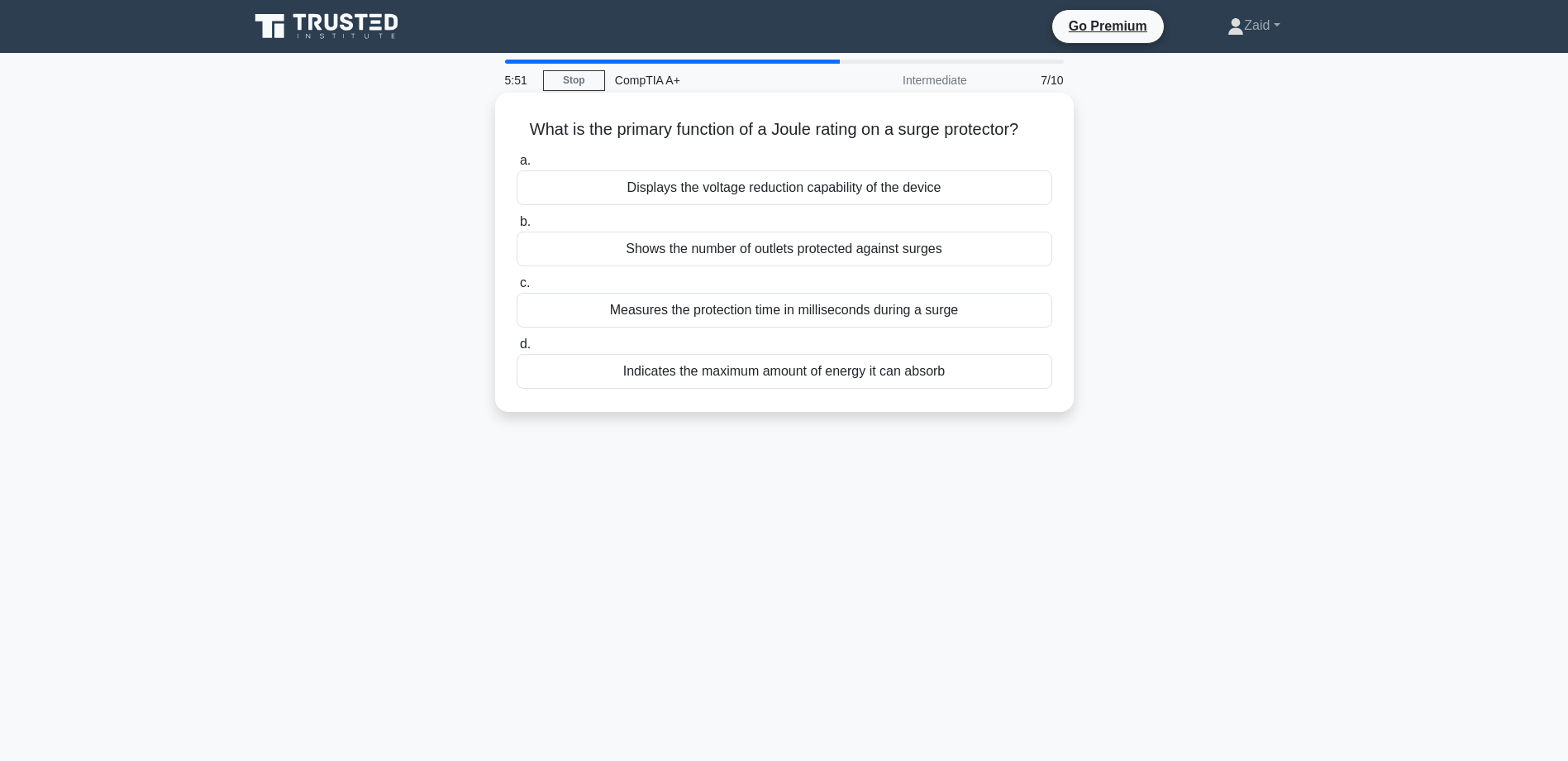
click at [685, 250] on div "Shows the number of outlets protected against surges" at bounding box center [784, 249] width 535 height 35
click at [516, 227] on input "b. Shows the number of outlets protected against surges" at bounding box center [516, 222] width 0 height 11
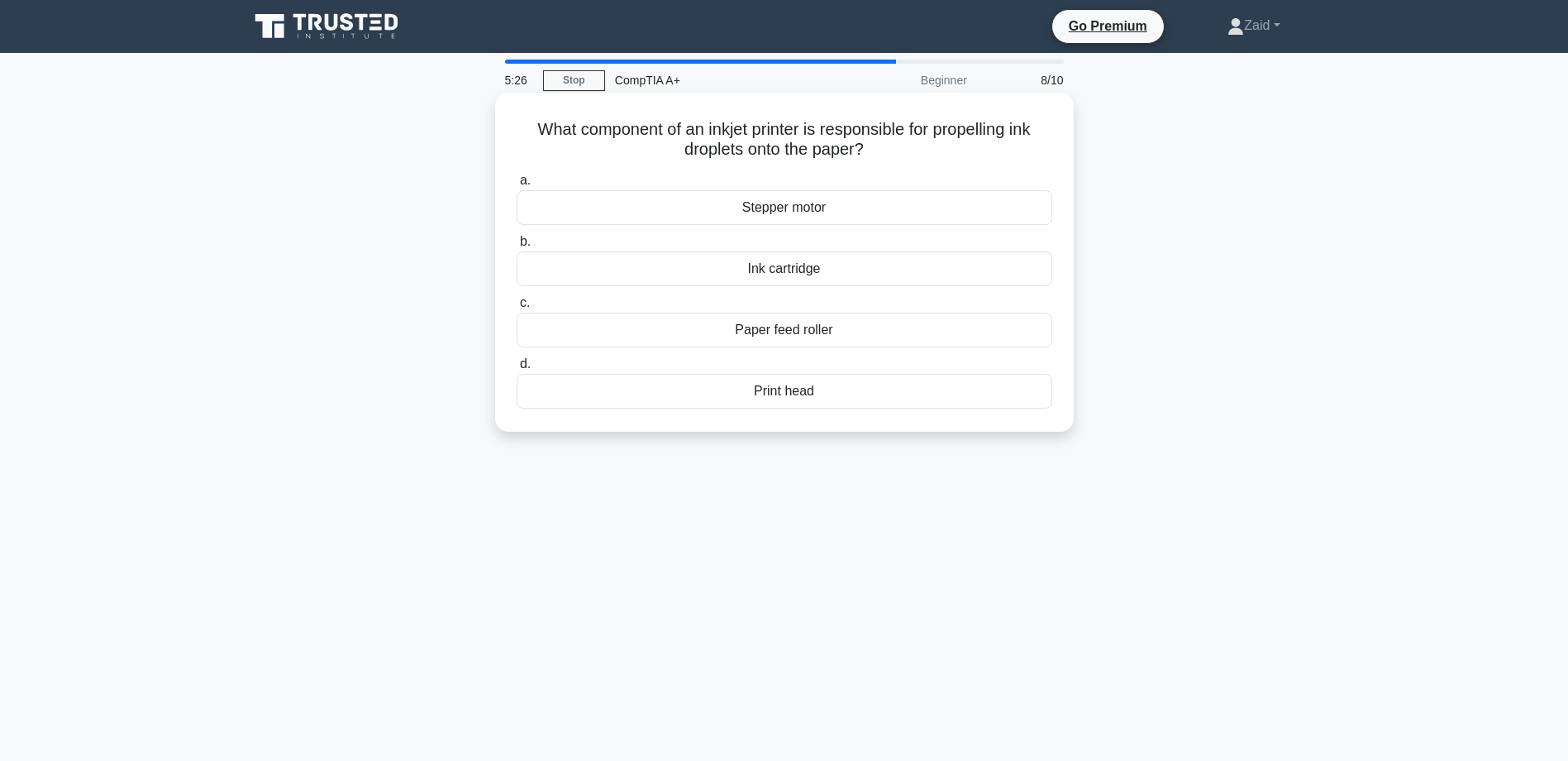
click at [771, 272] on div "Ink cartridge" at bounding box center [784, 269] width 535 height 35
click at [516, 248] on input "b. Ink cartridge" at bounding box center [516, 241] width 0 height 11
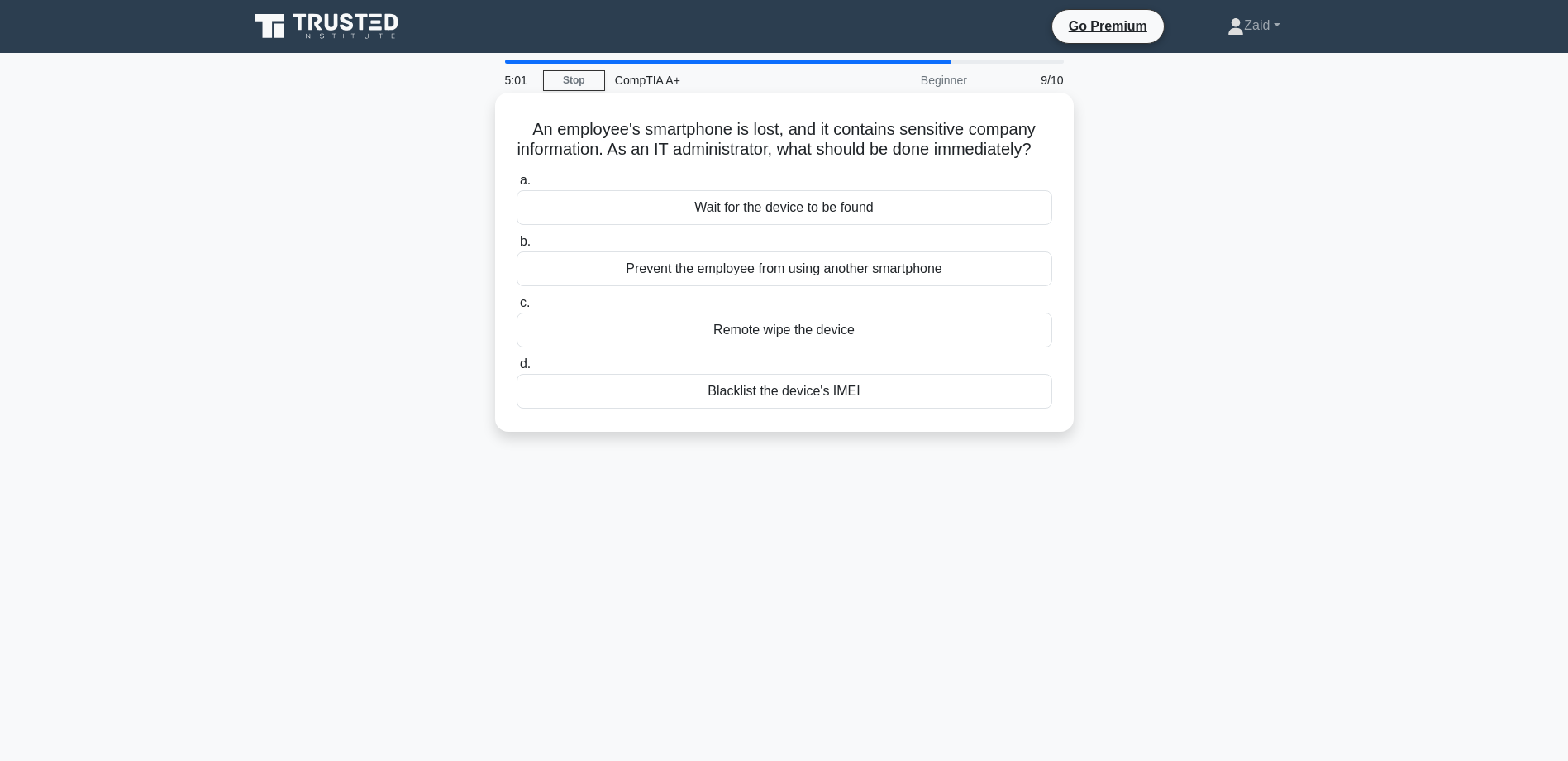
click at [772, 347] on div "Remote wipe the device" at bounding box center [784, 330] width 535 height 35
click at [516, 308] on input "c. Remote wipe the device" at bounding box center [516, 302] width 0 height 11
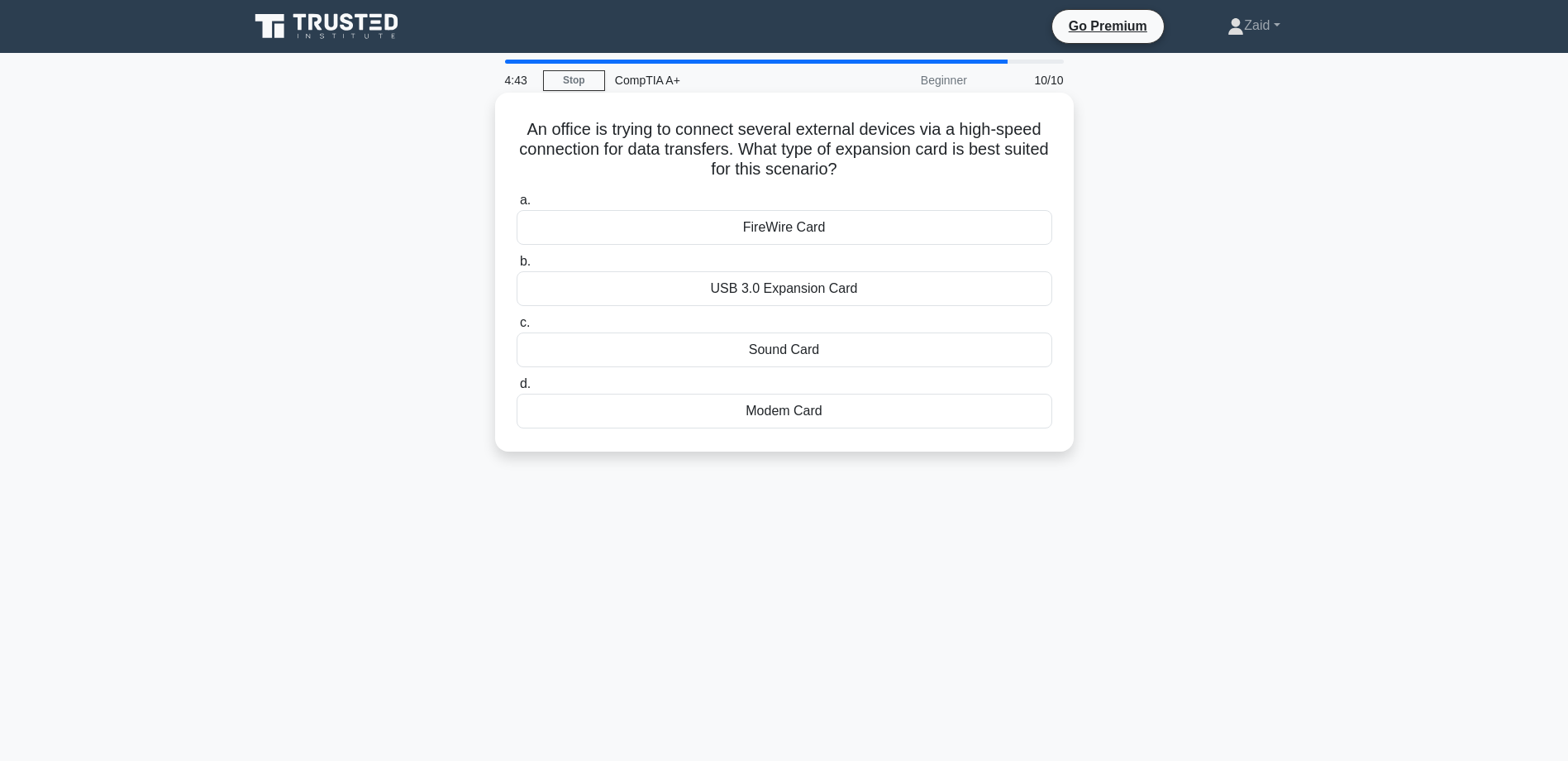
click at [767, 292] on div "USB 3.0 Expansion Card" at bounding box center [784, 289] width 535 height 35
click at [516, 267] on input "b. USB 3.0 Expansion Card" at bounding box center [516, 261] width 0 height 11
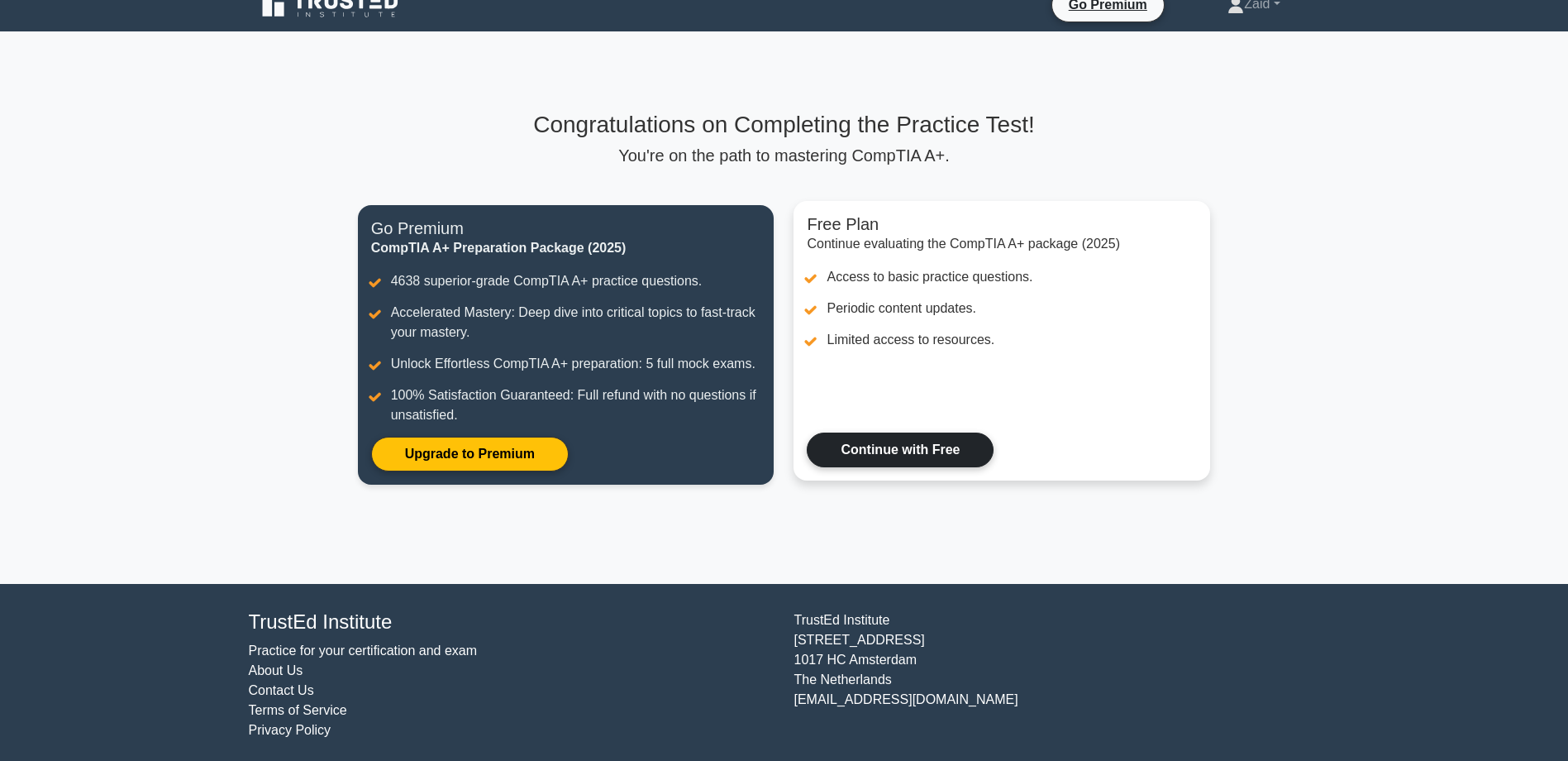
scroll to position [27, 0]
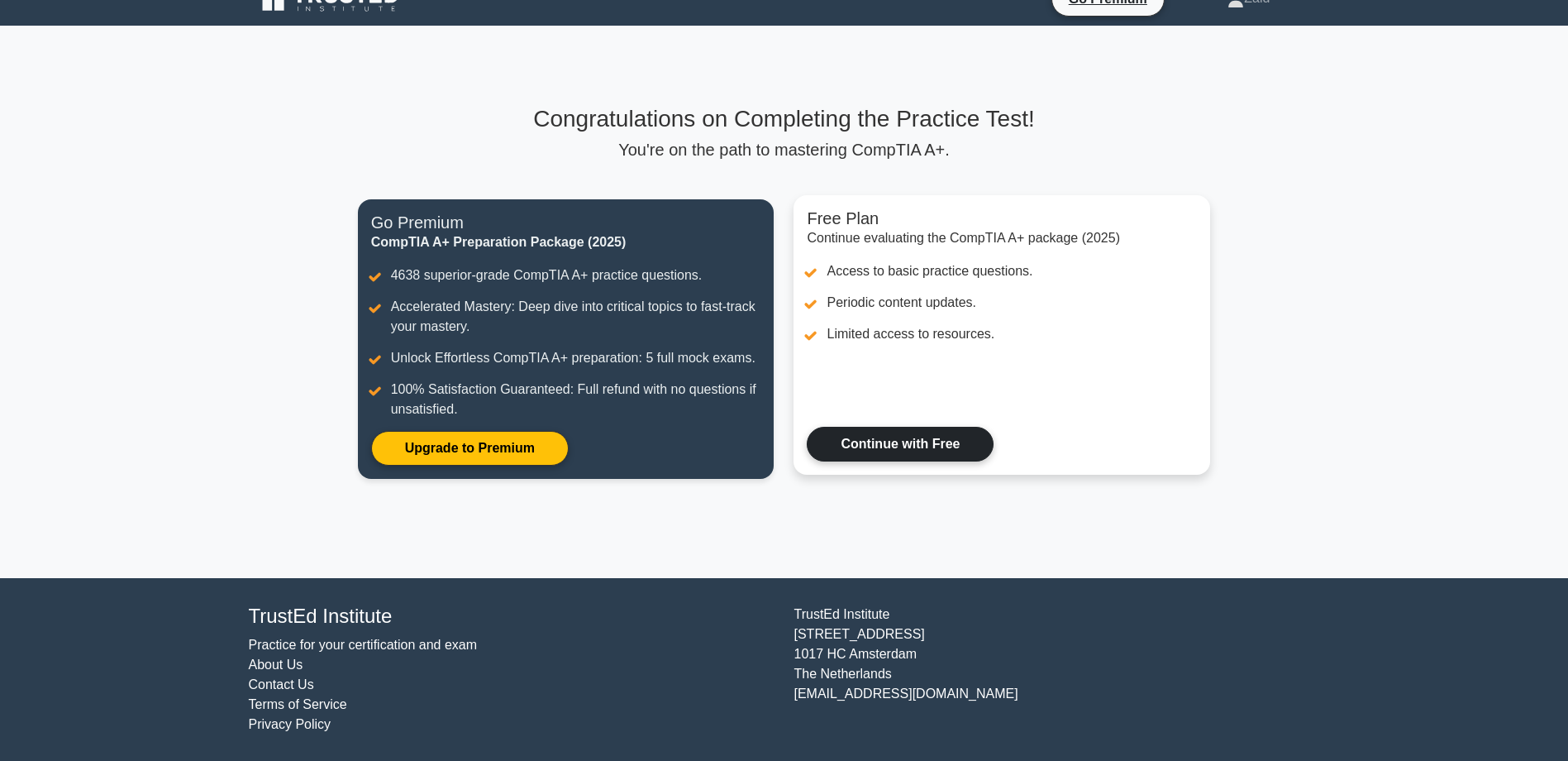
click at [908, 441] on link "Continue with Free" at bounding box center [900, 444] width 187 height 35
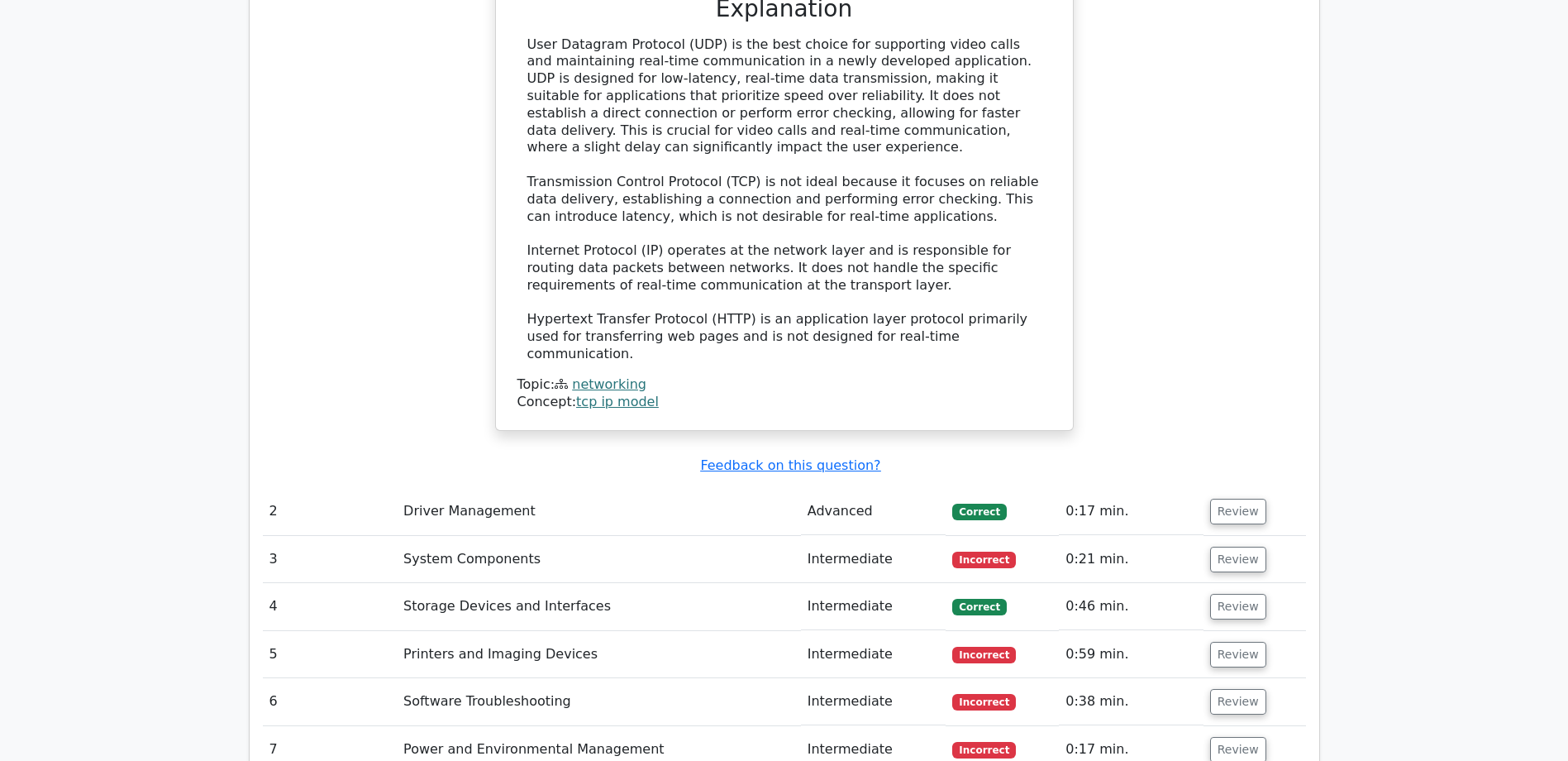
scroll to position [1901, 0]
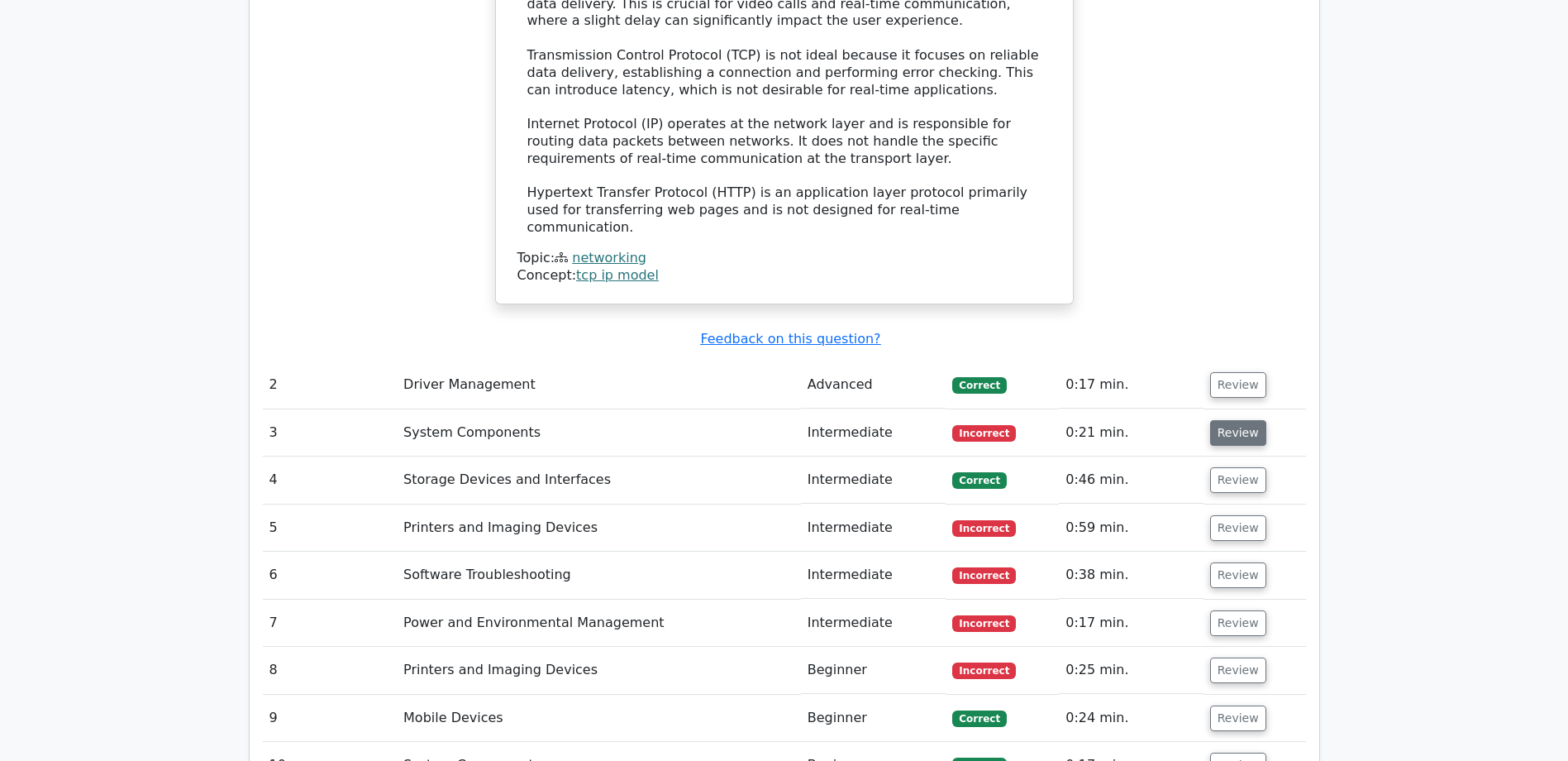
click at [1235, 420] on button "Review" at bounding box center [1238, 433] width 57 height 26
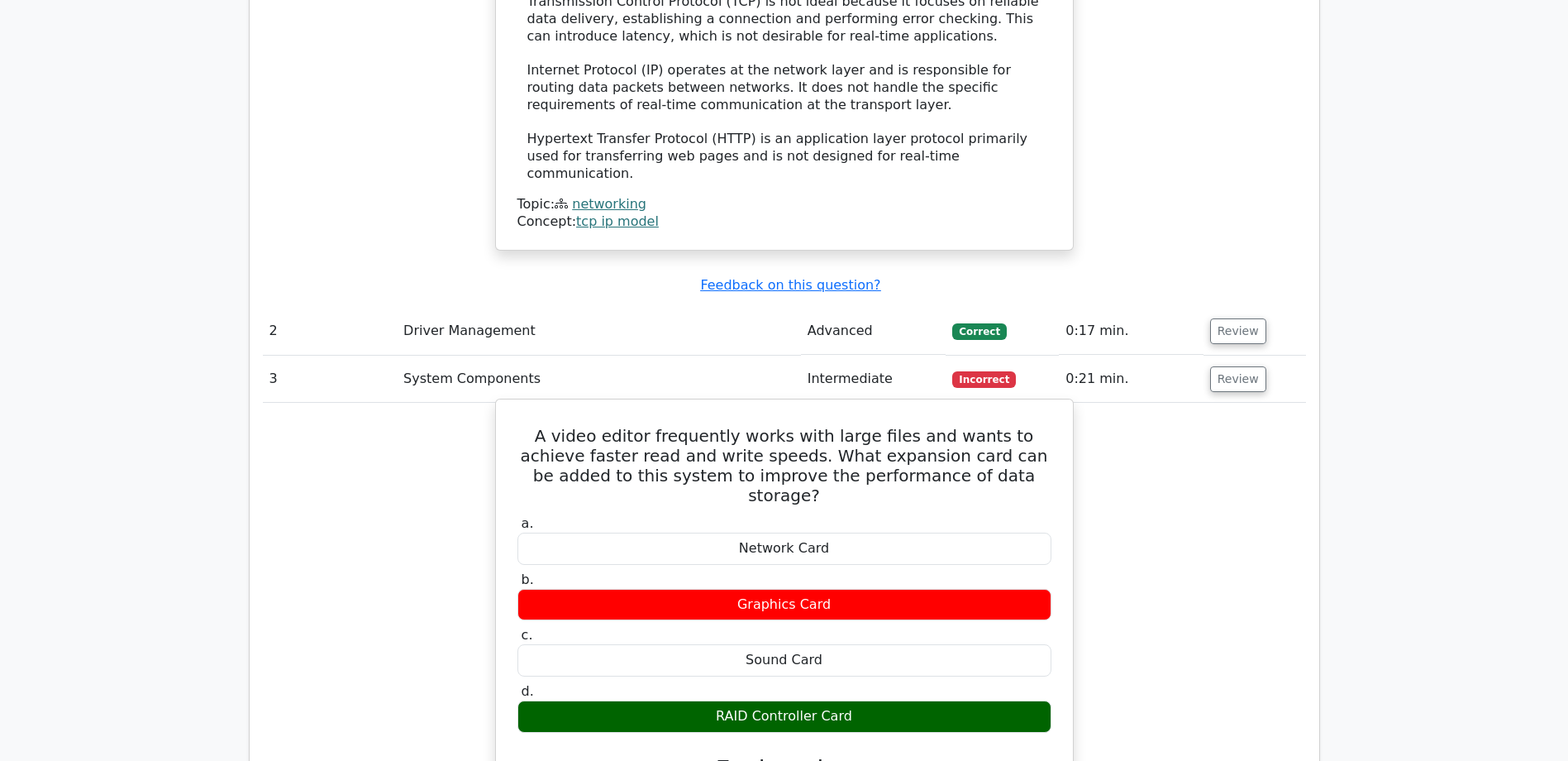
scroll to position [1985, 0]
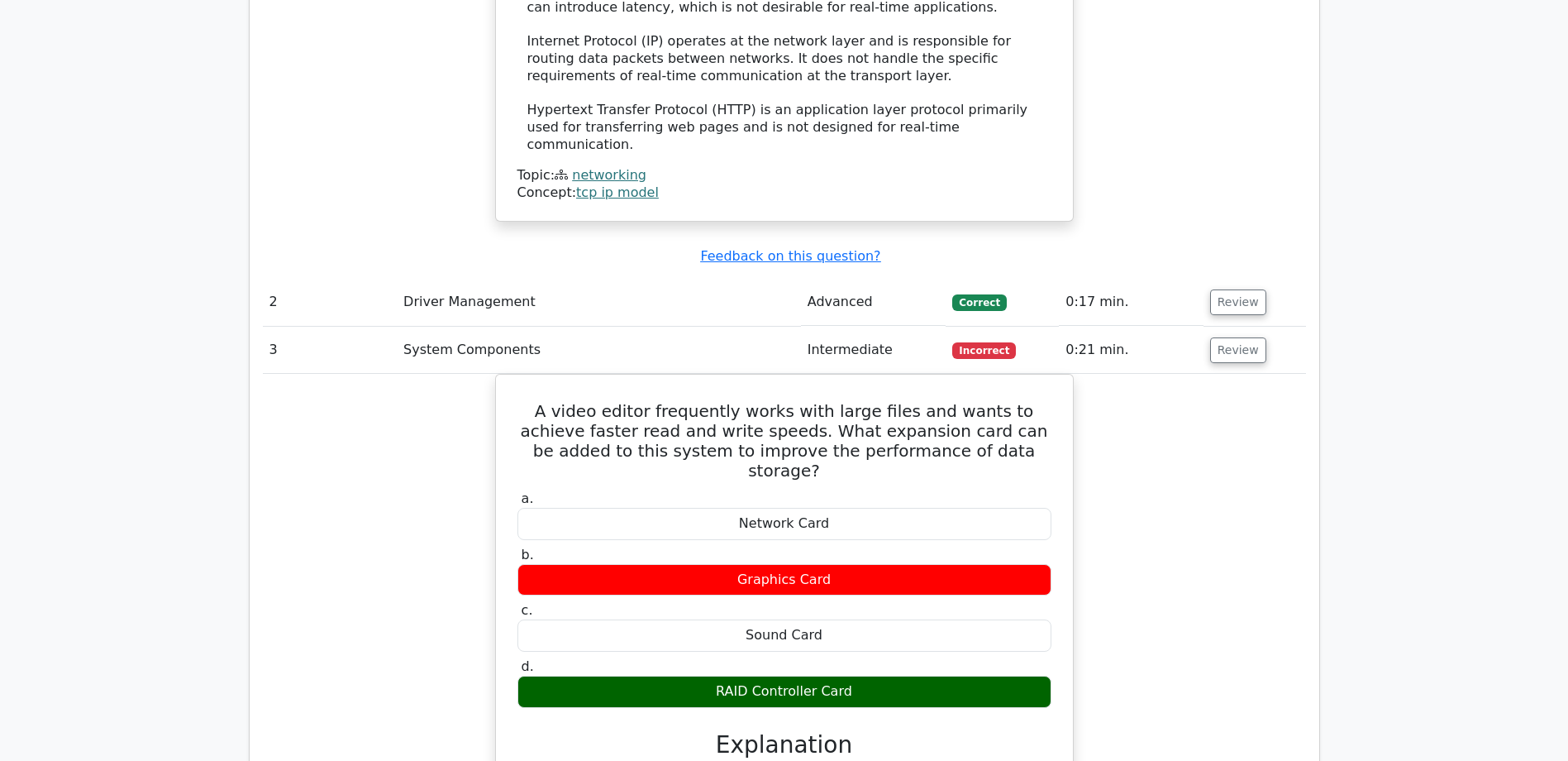
click at [1172, 373] on div "A video editor frequently works with large files and wants to achieve faster re…" at bounding box center [784, 708] width 1043 height 670
click at [1191, 373] on div "A video editor frequently works with large files and wants to achieve faster re…" at bounding box center [784, 708] width 1043 height 670
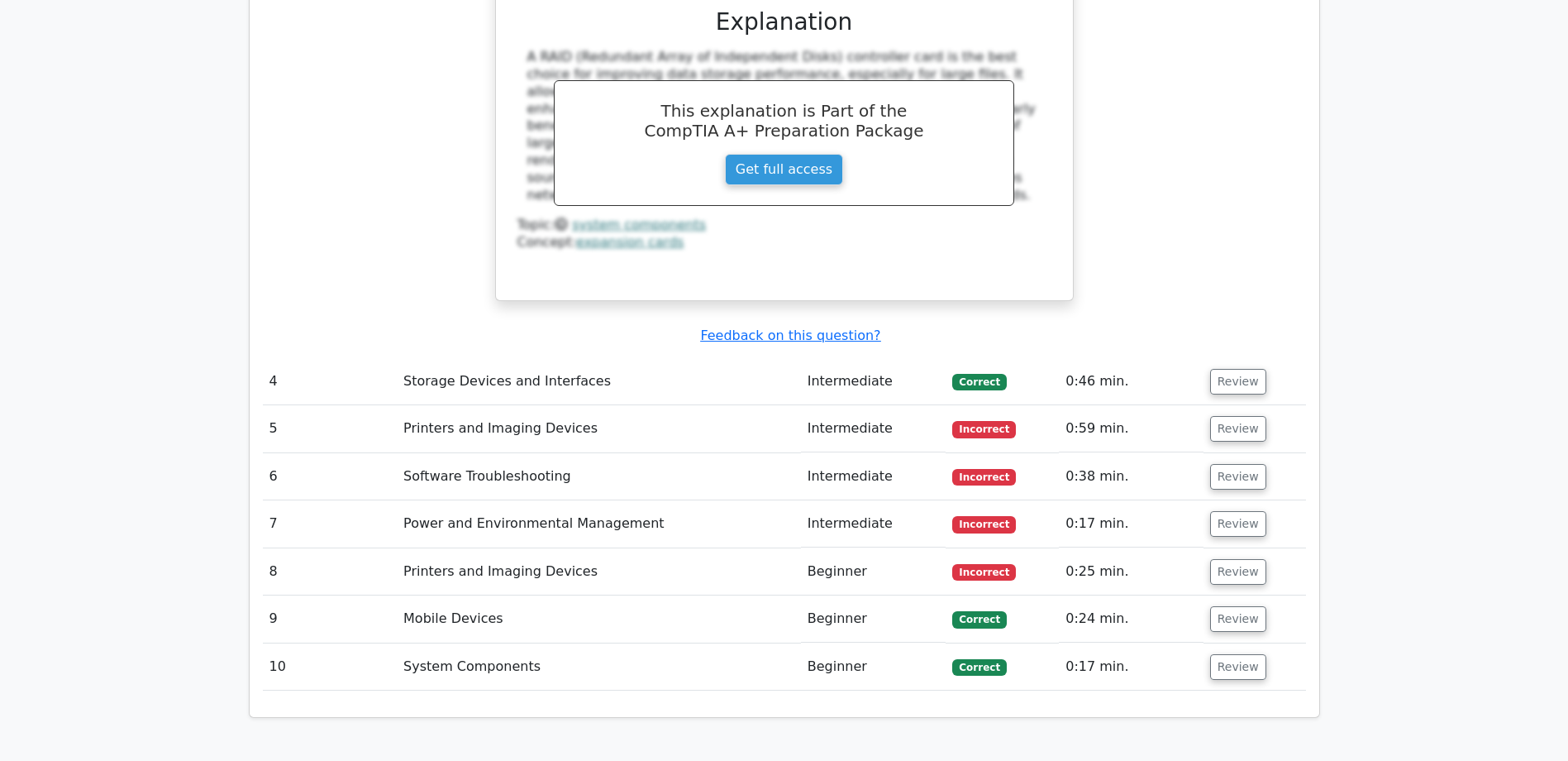
scroll to position [2714, 0]
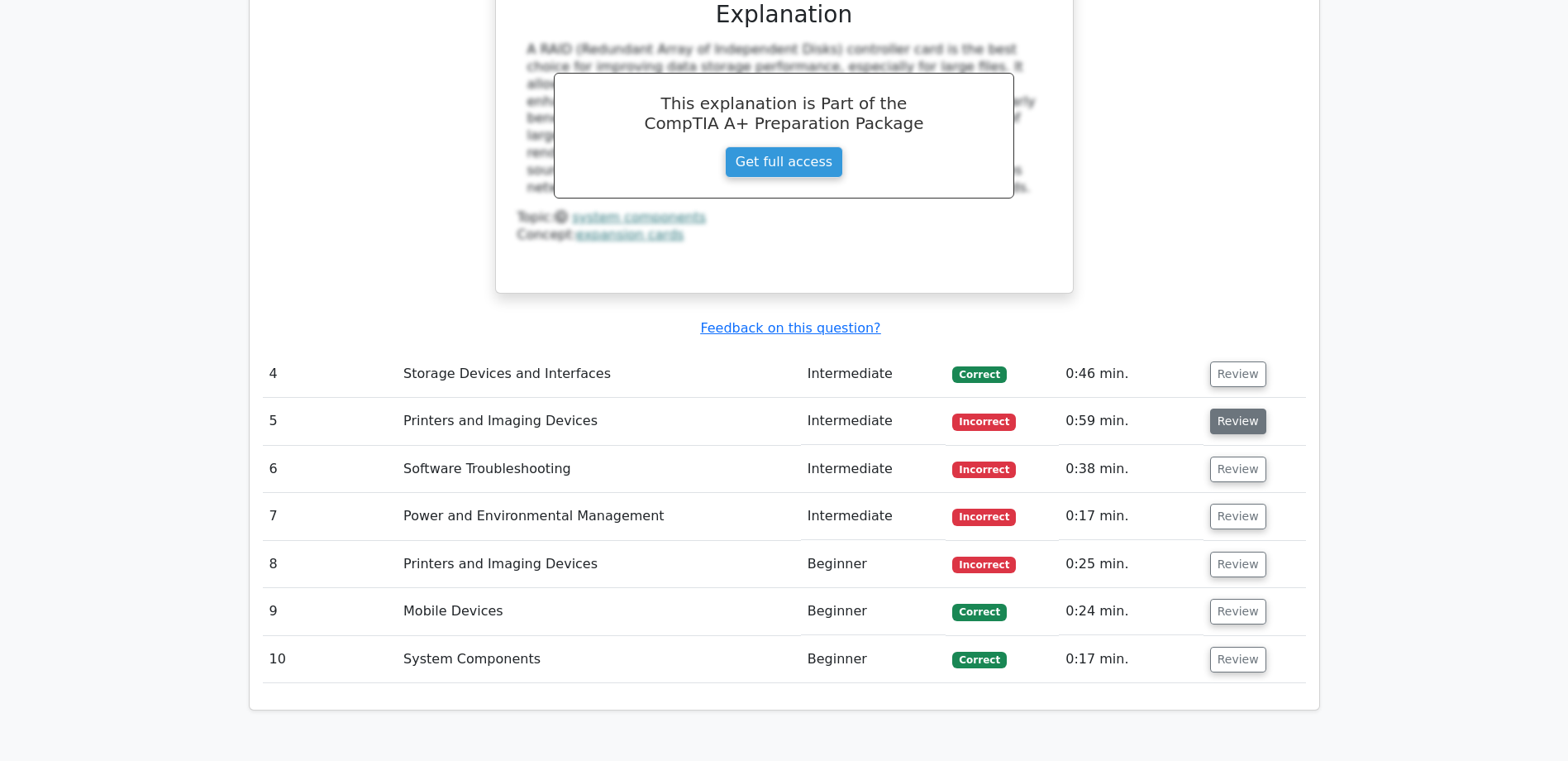
click at [1225, 409] on button "Review" at bounding box center [1238, 421] width 57 height 26
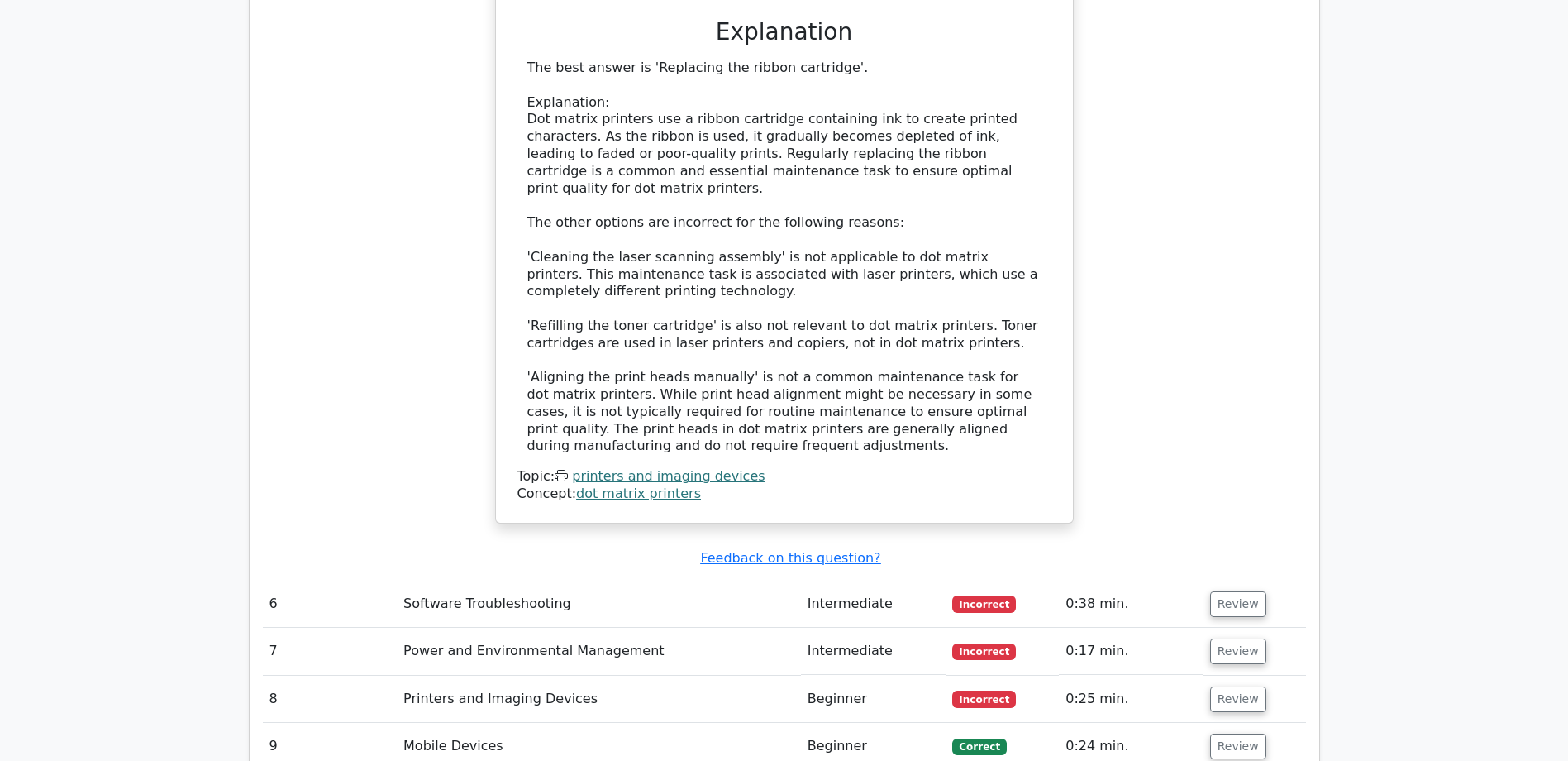
scroll to position [3706, 0]
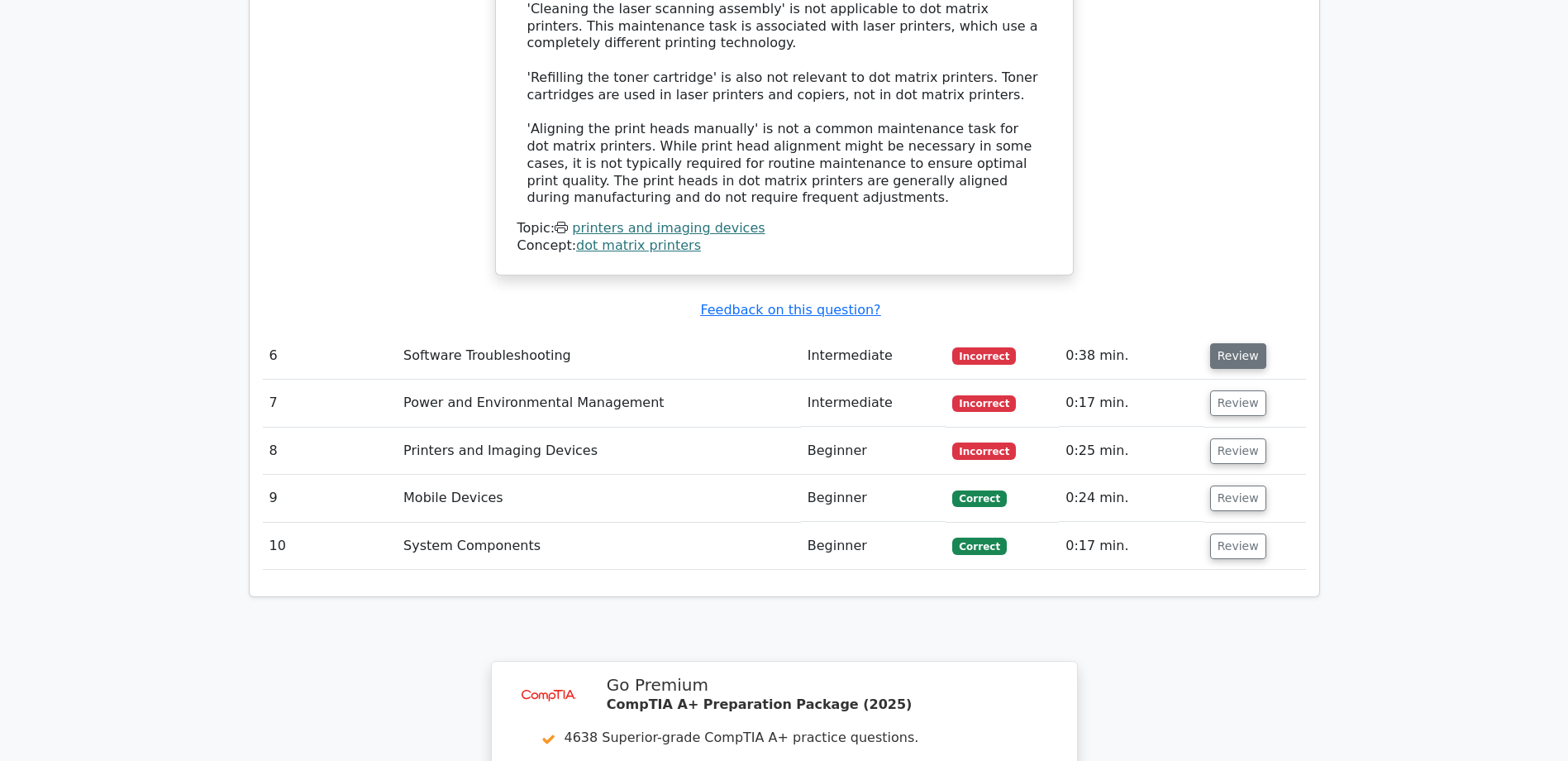
click at [1226, 344] on button "Review" at bounding box center [1238, 356] width 57 height 26
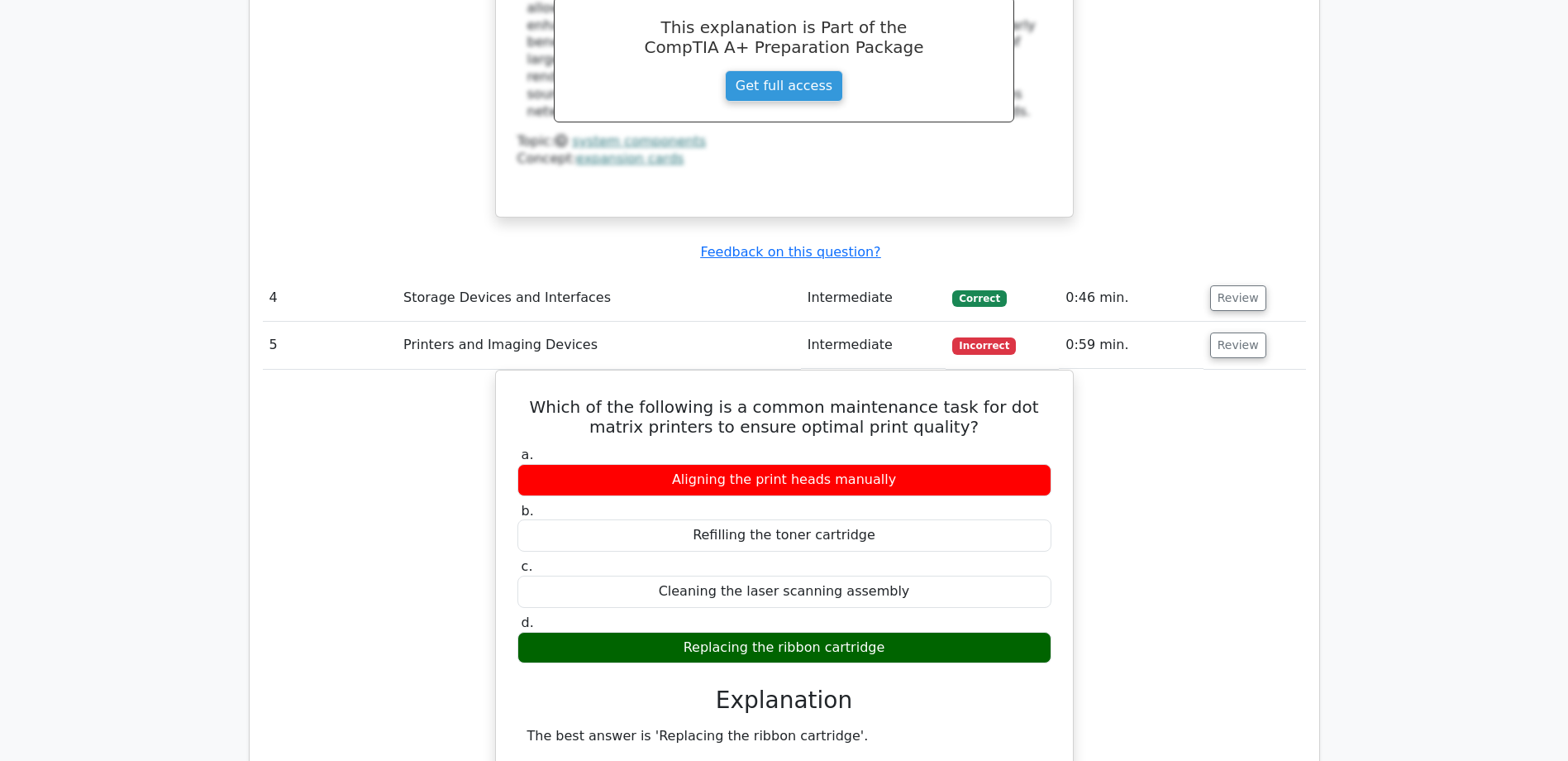
scroll to position [2783, 0]
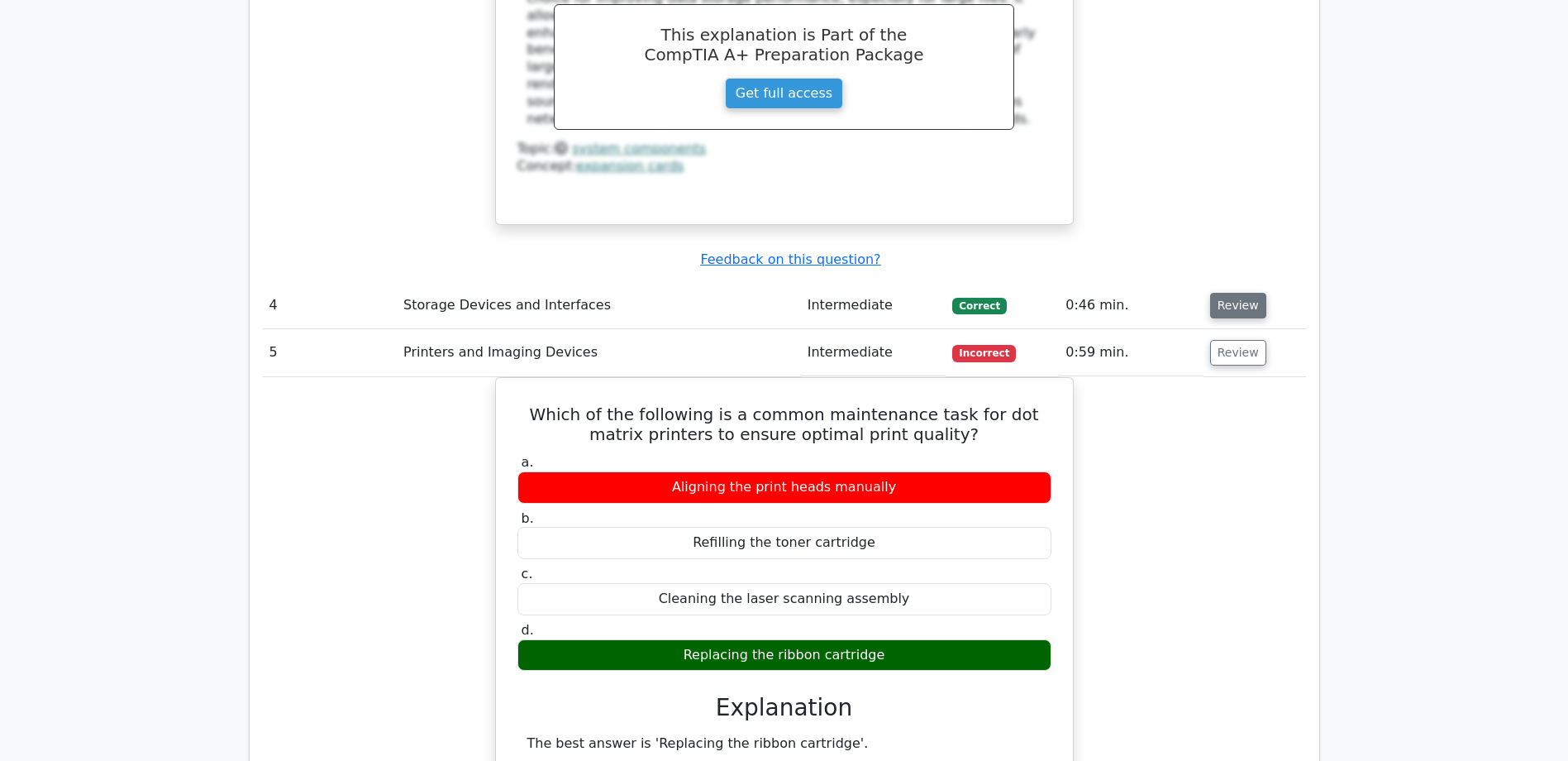
click at [1240, 293] on button "Review" at bounding box center [1238, 305] width 57 height 26
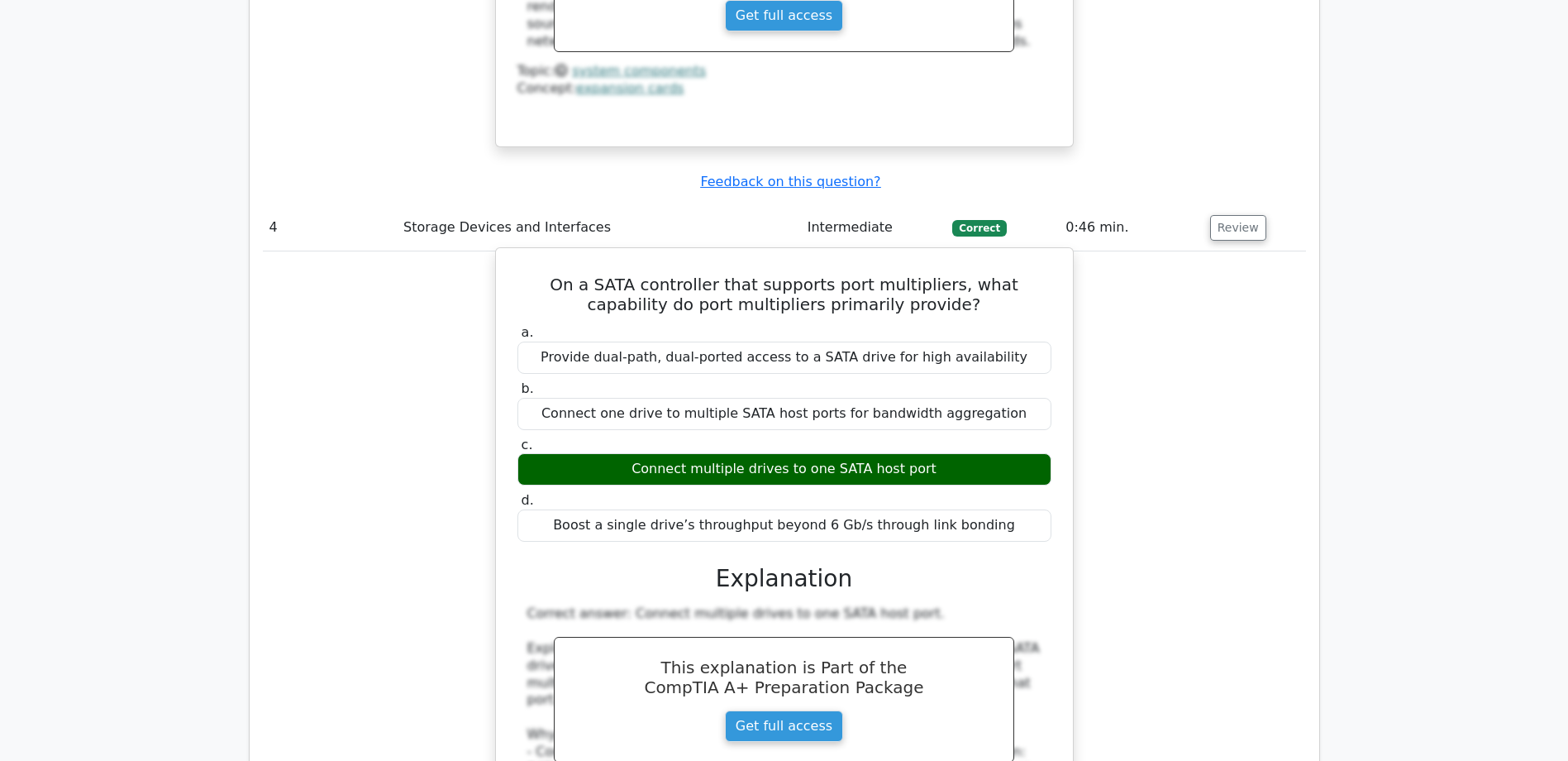
scroll to position [2948, 0]
